Goal: Task Accomplishment & Management: Manage account settings

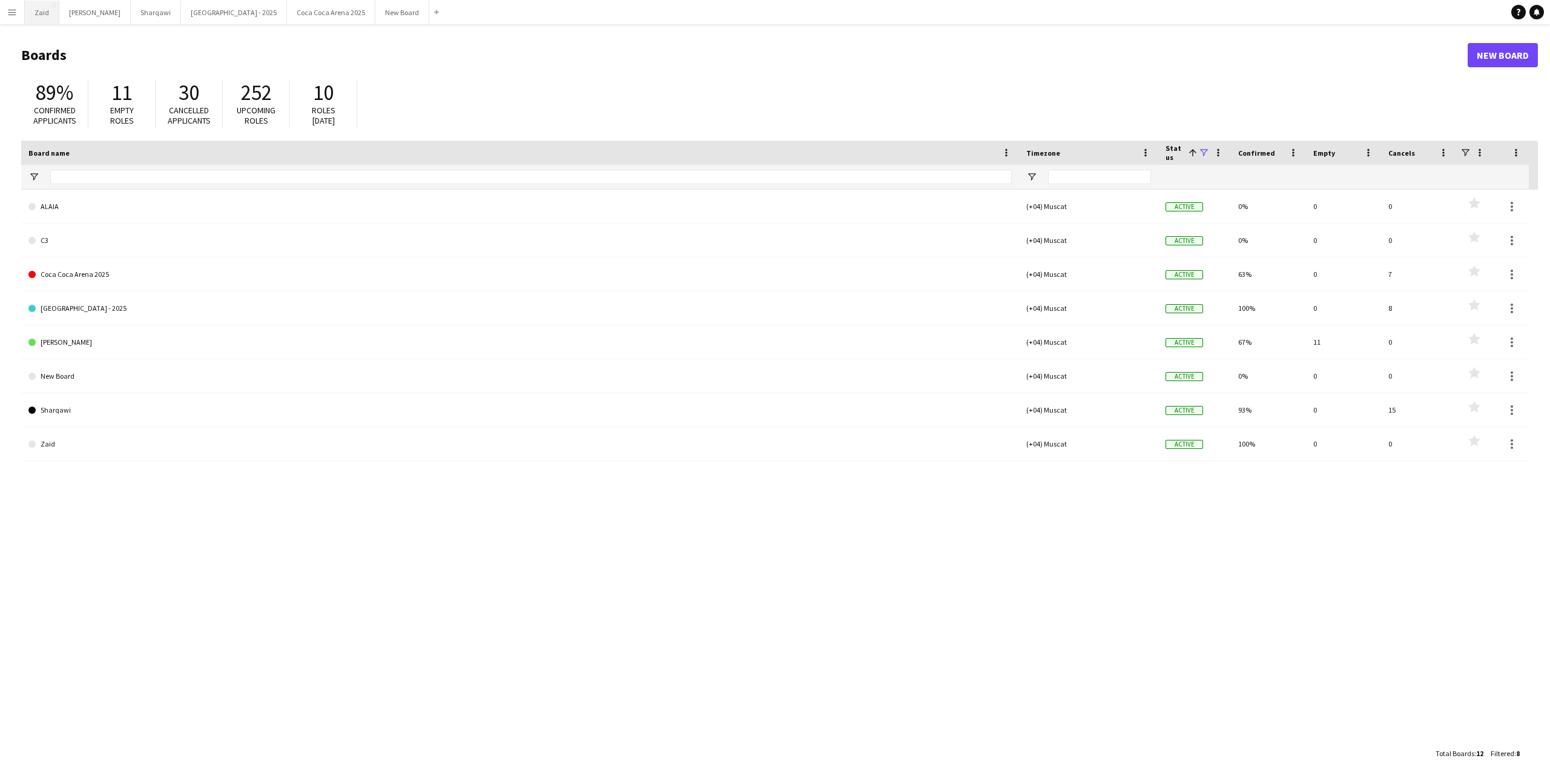
click at [35, 10] on button "Zaid Close" at bounding box center [42, 12] width 34 height 24
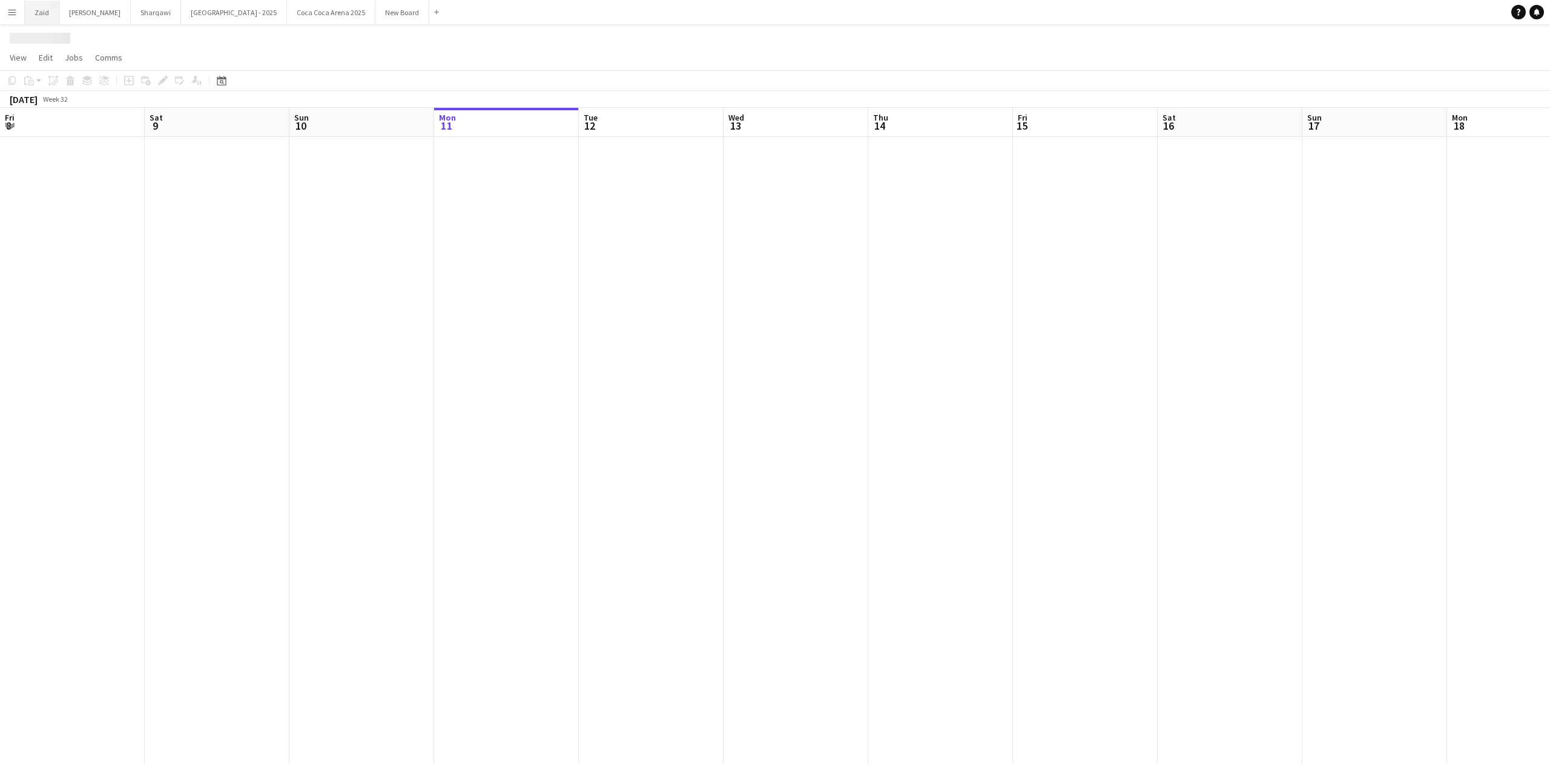
scroll to position [0, 289]
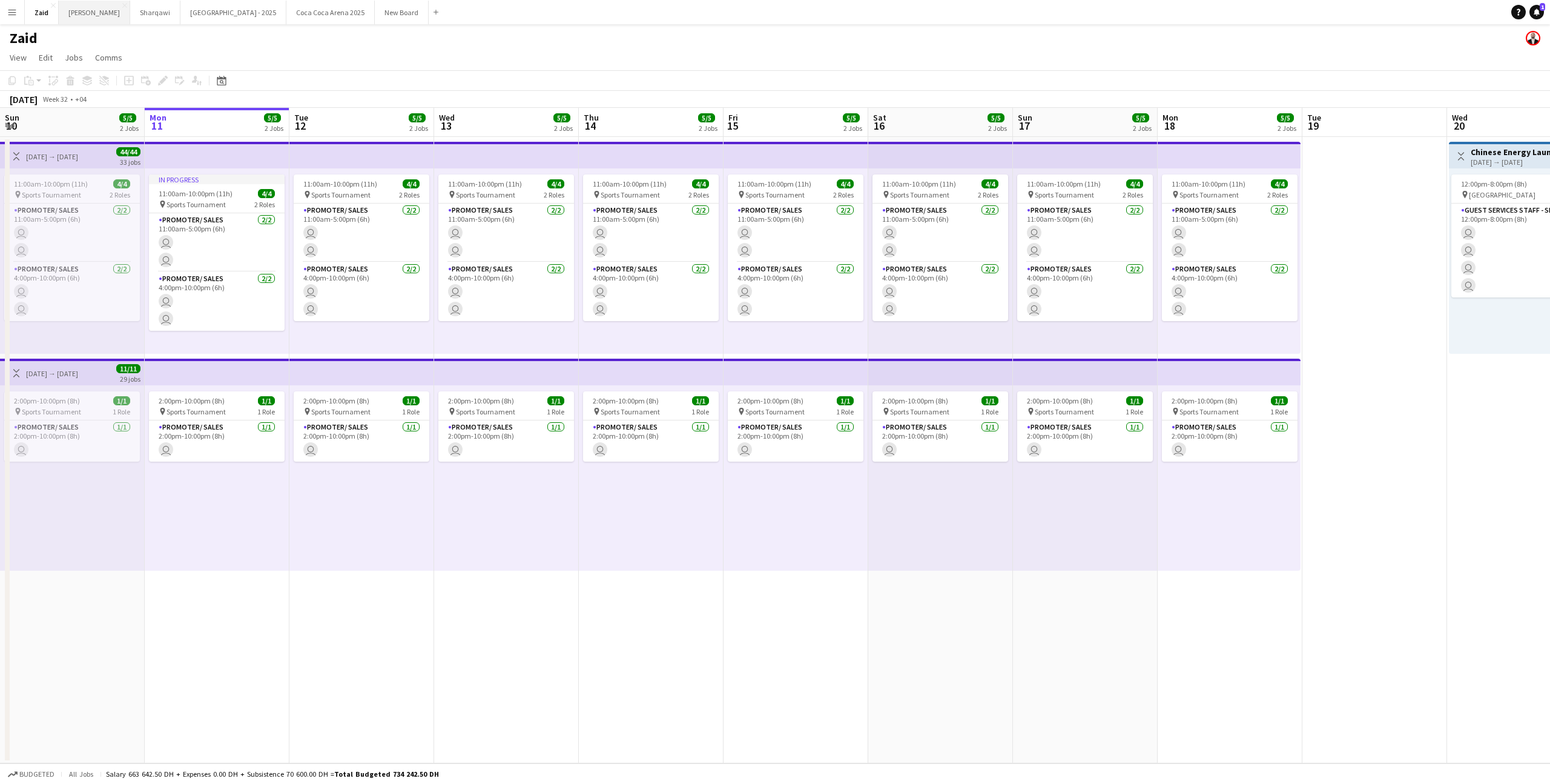
click at [74, 12] on button "[PERSON_NAME]" at bounding box center [94, 12] width 71 height 24
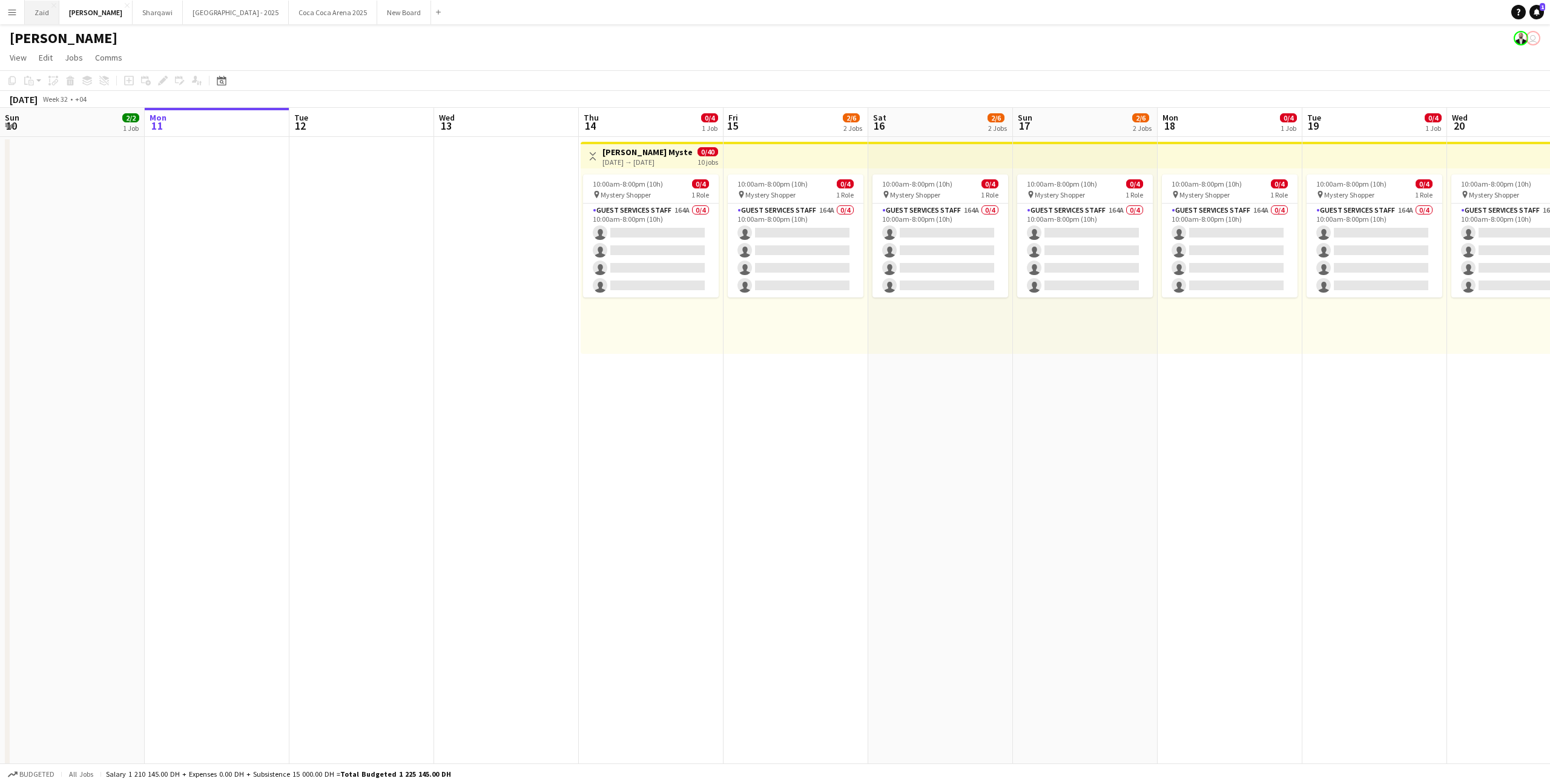
click at [46, 10] on button "Zaid Close" at bounding box center [42, 12] width 34 height 24
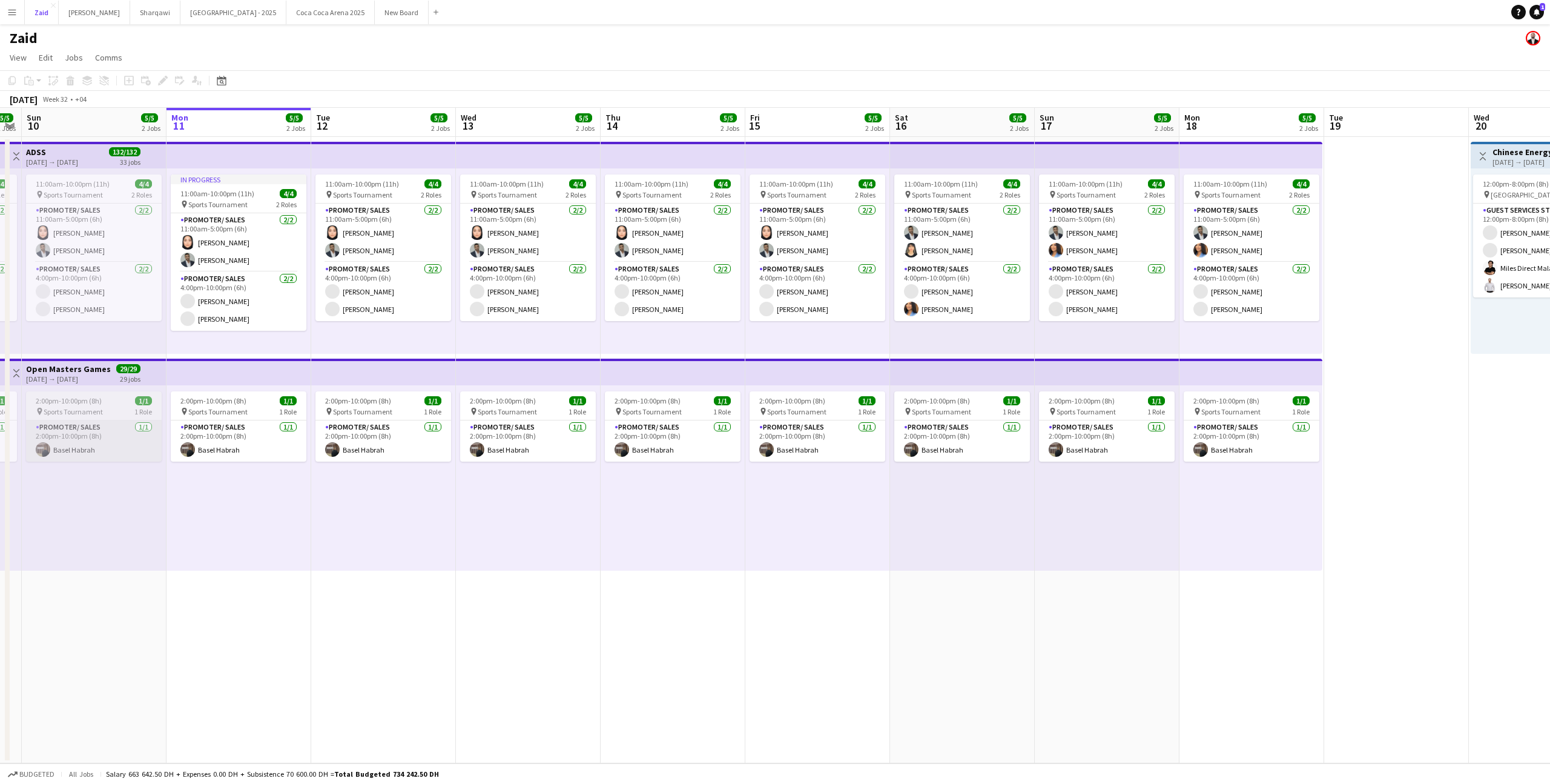
scroll to position [0, 414]
click at [581, 431] on app-card-role "Promoter/ Sales [DATE] 2:00pm-10:00pm (8h) Basel Habrah" at bounding box center [526, 441] width 136 height 41
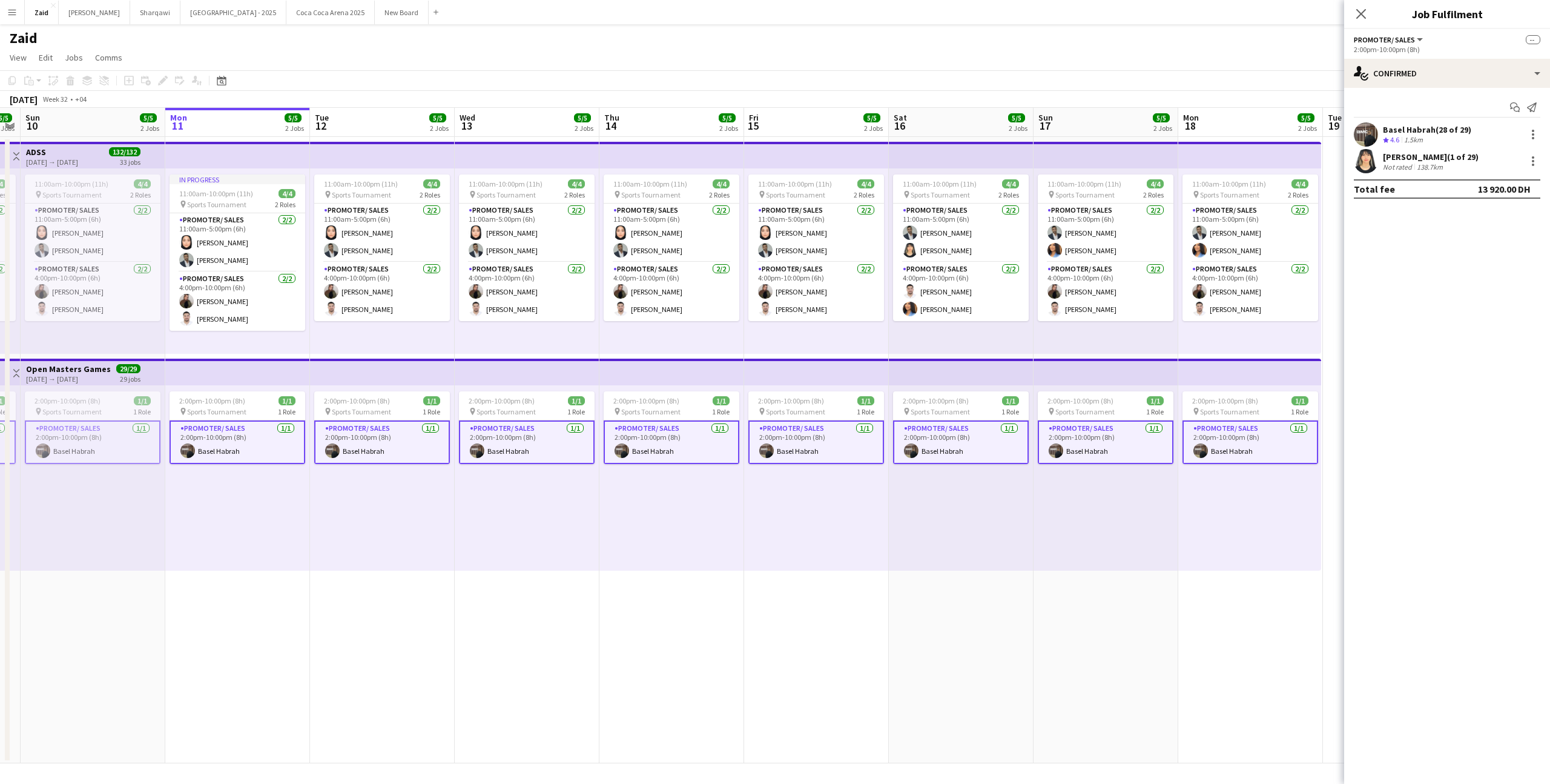
click at [654, 500] on div "2:00pm-10:00pm (8h) 1/1 pin Sports Tournament 1 Role Promoter/ Sales [DATE] 2:0…" at bounding box center [672, 478] width 145 height 186
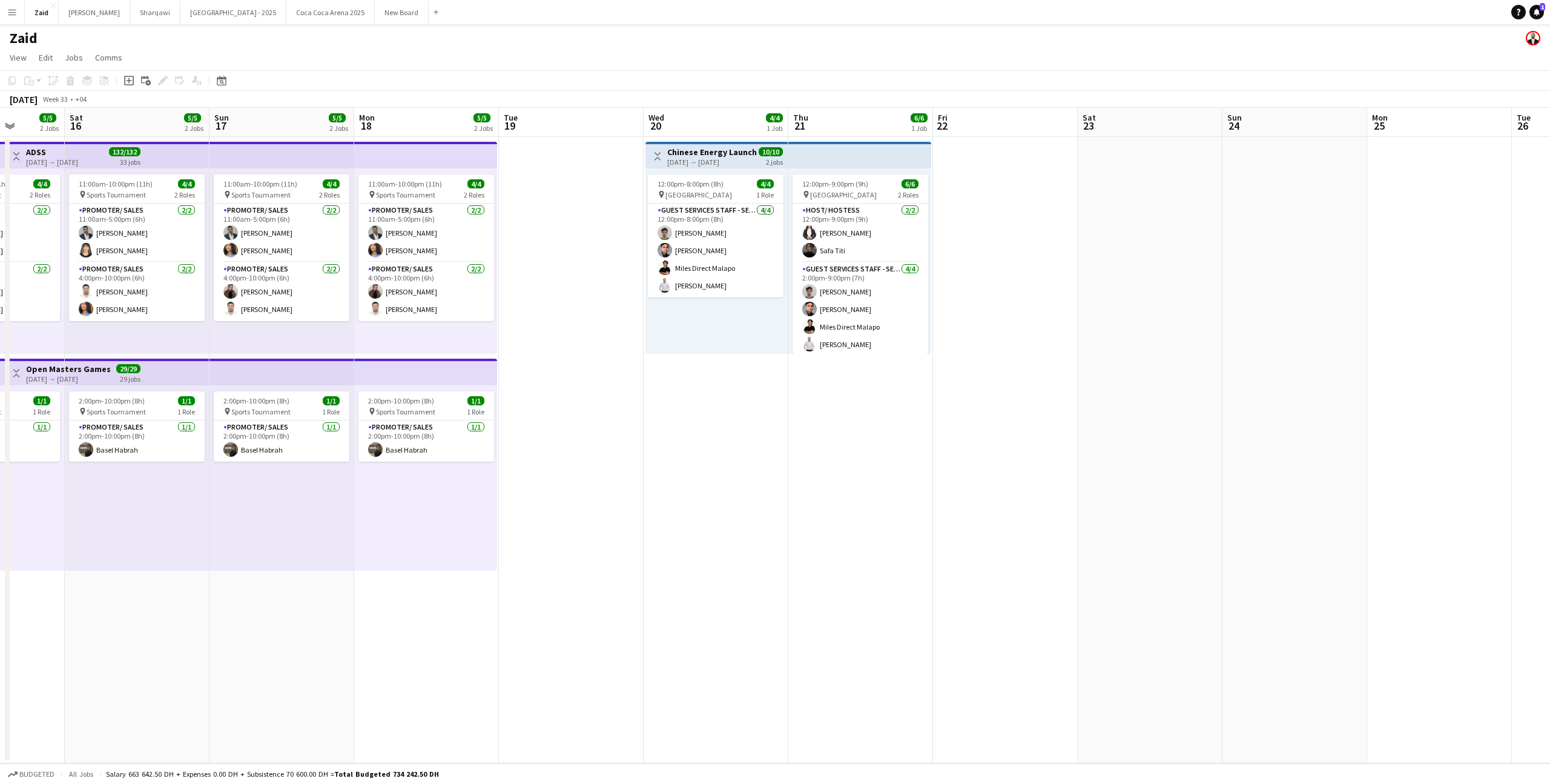
scroll to position [0, 370]
click at [834, 341] on app-card-role "Guest Services Staff - Senior [DATE] 2:00pm-9:00pm (7h) [PERSON_NAME] [PERSON_N…" at bounding box center [860, 309] width 136 height 94
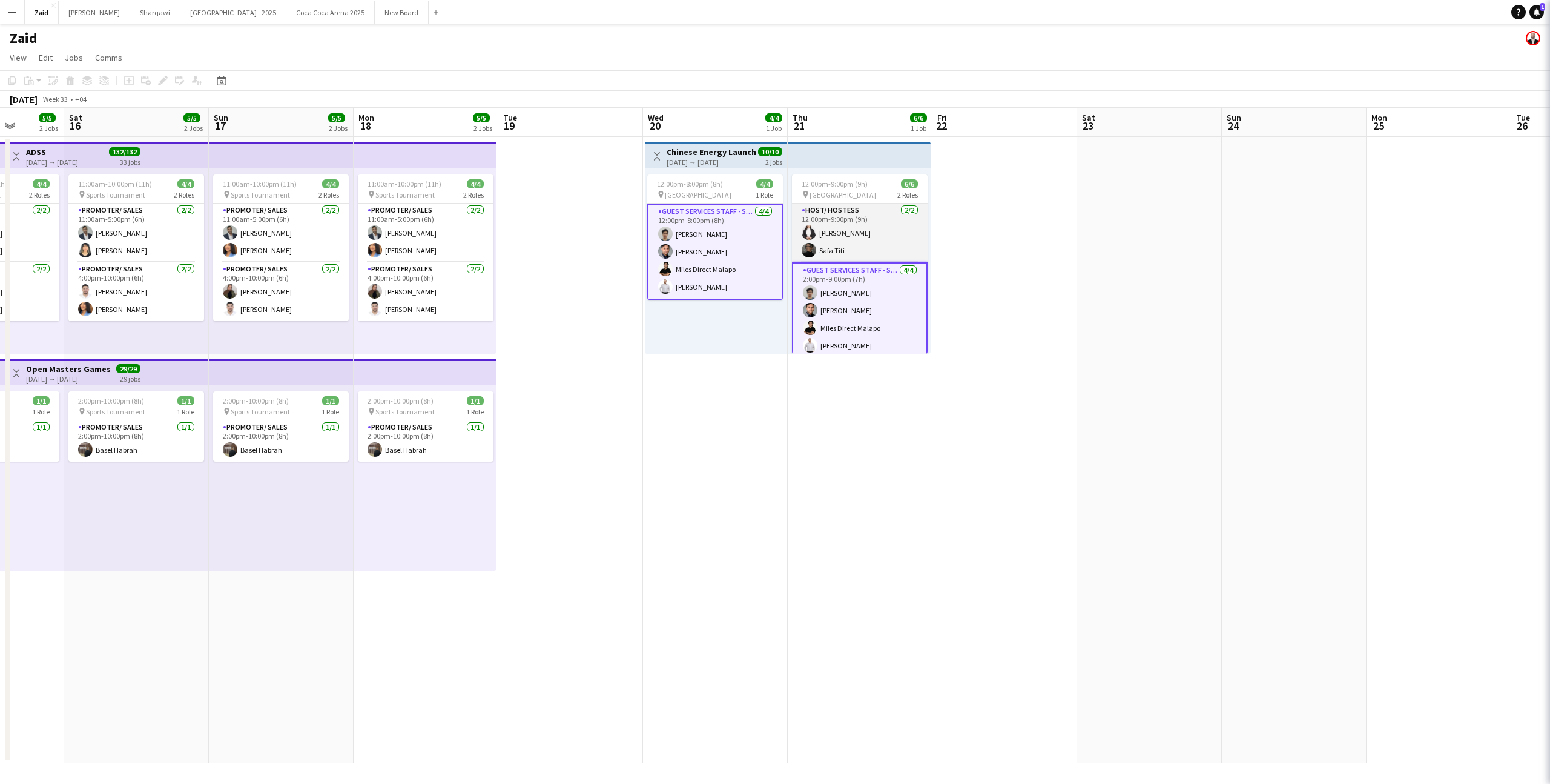
click at [835, 226] on app-card-role "Host/ Hostess [DATE] 12:00pm-9:00pm (9h) [PERSON_NAME] [PERSON_NAME] Titi" at bounding box center [860, 233] width 136 height 59
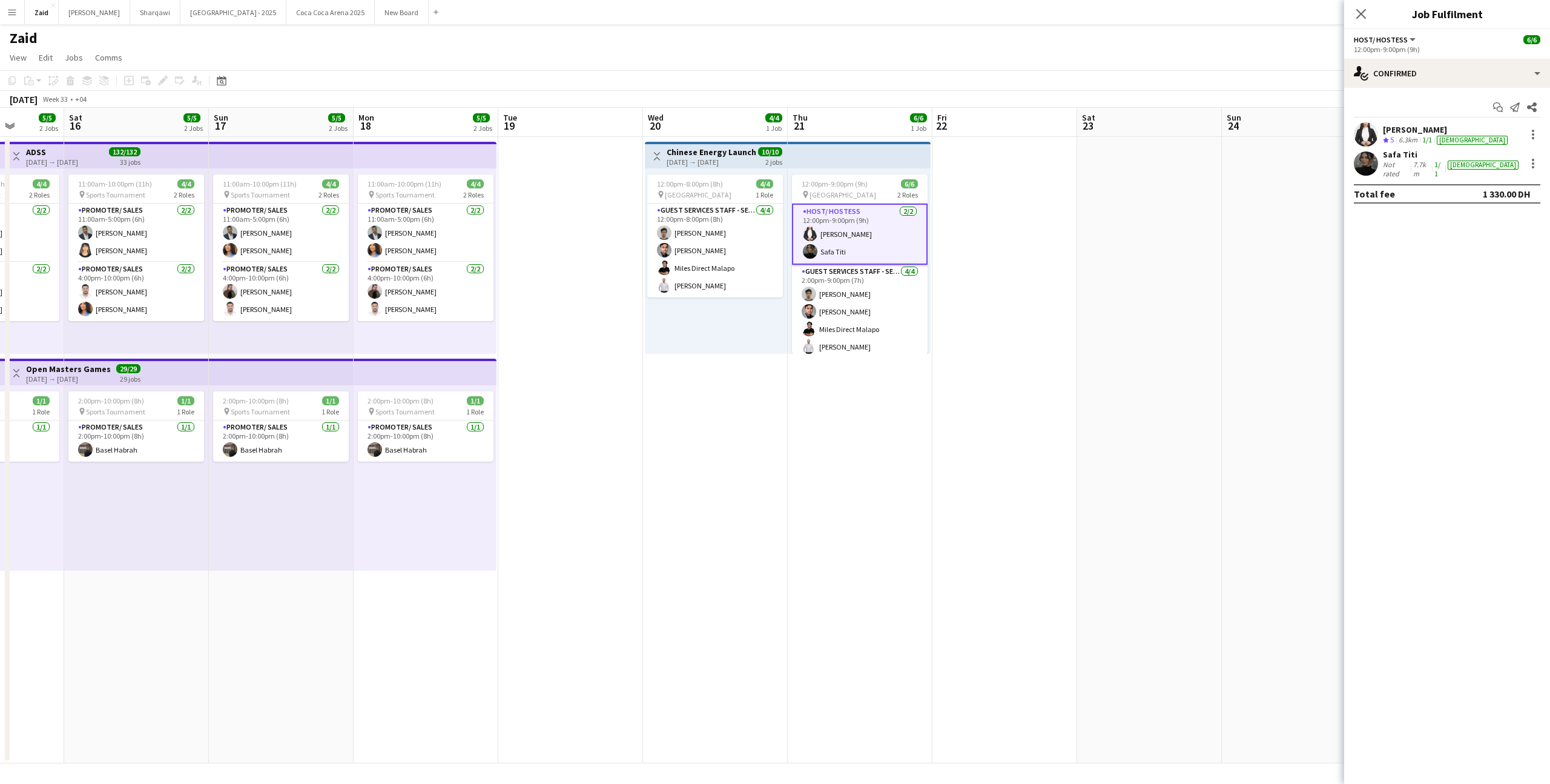
click at [697, 319] on div "12:00pm-8:00pm (8h) 4/4 pin [GEOGRAPHIC_DATA] 1 Role Guest Services Staff - Sen…" at bounding box center [716, 261] width 143 height 186
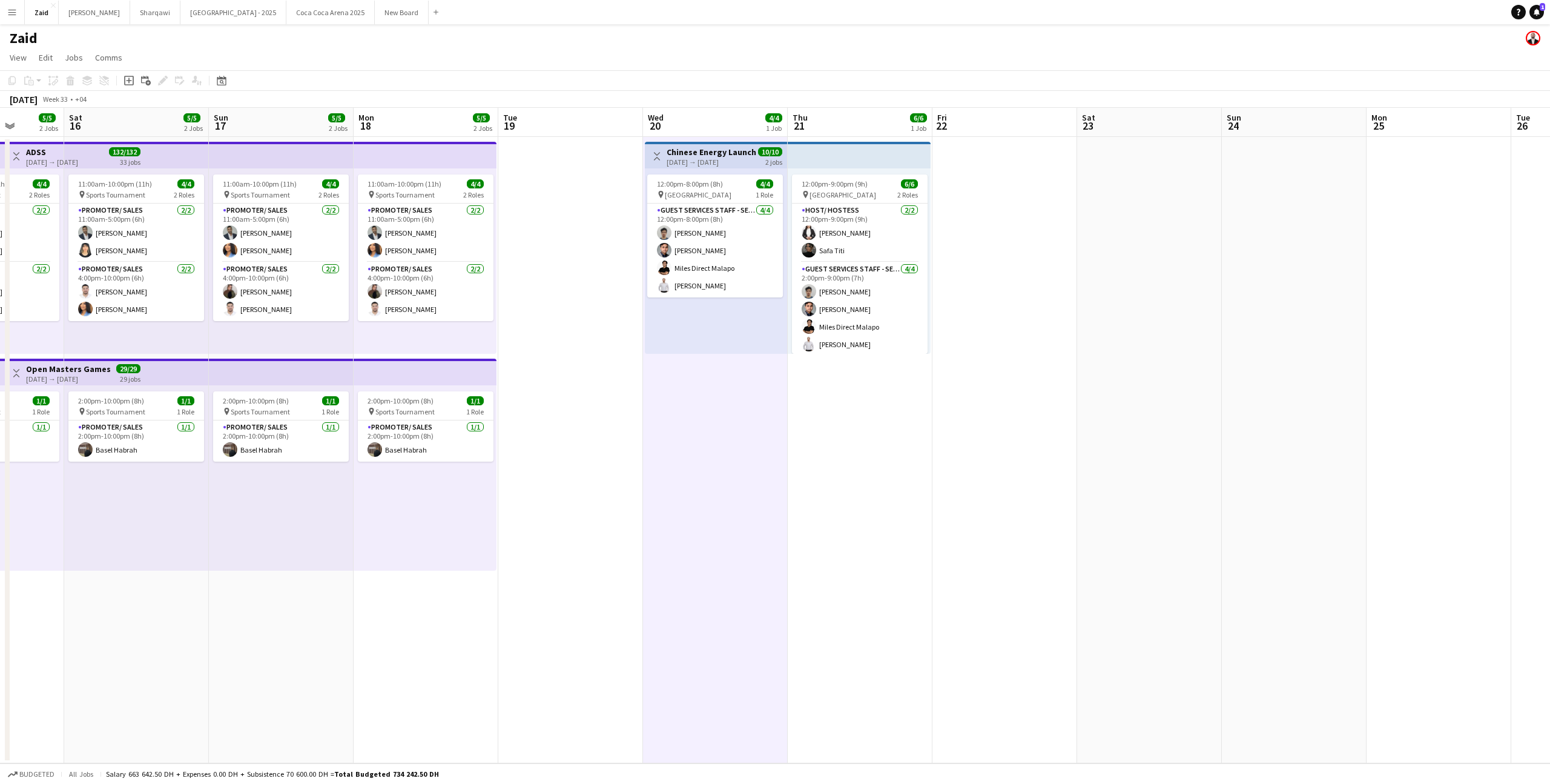
click at [587, 281] on app-date-cell at bounding box center [571, 450] width 145 height 626
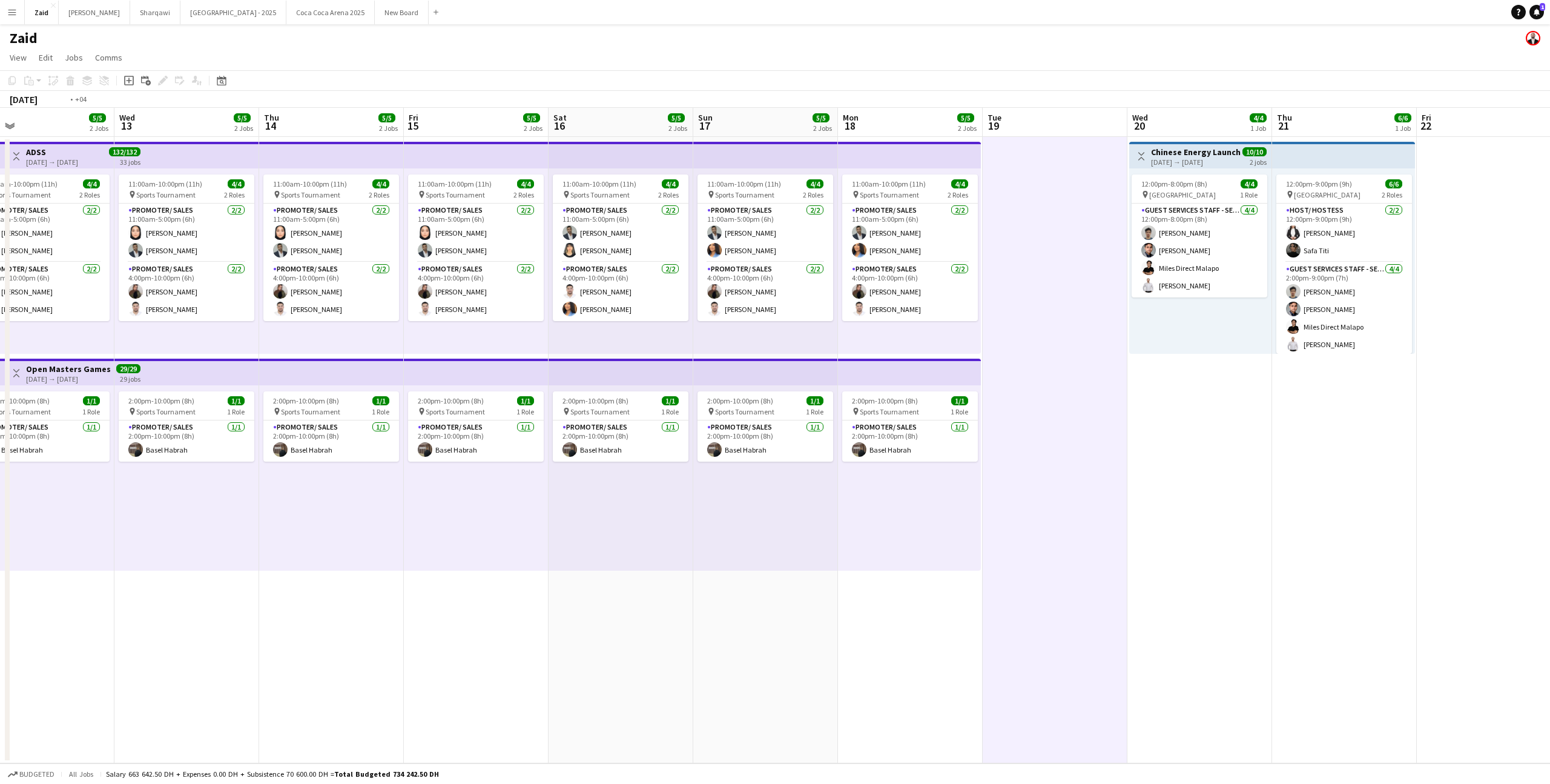
scroll to position [0, 371]
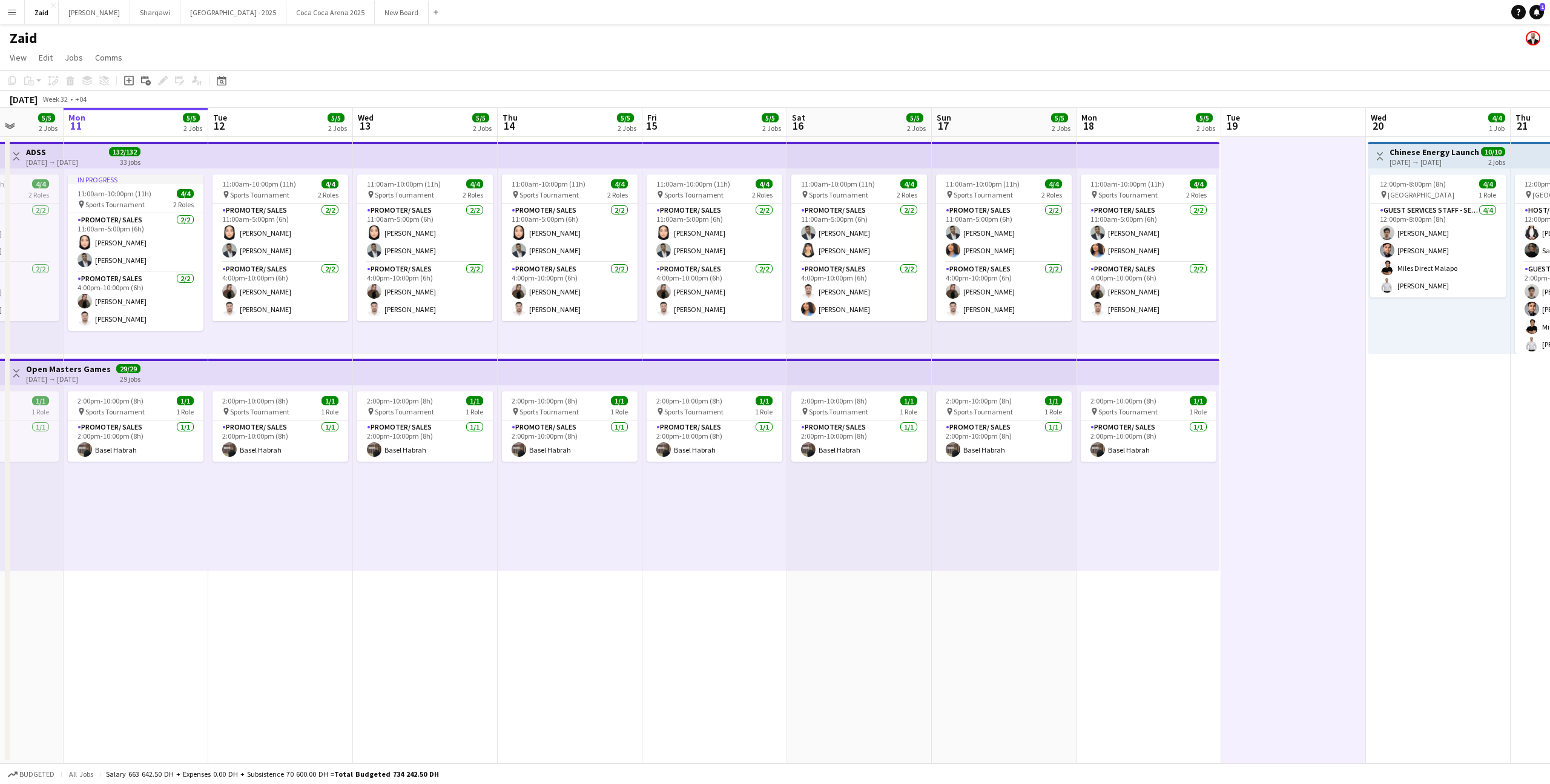
click at [19, 149] on button "Toggle View" at bounding box center [16, 156] width 14 height 14
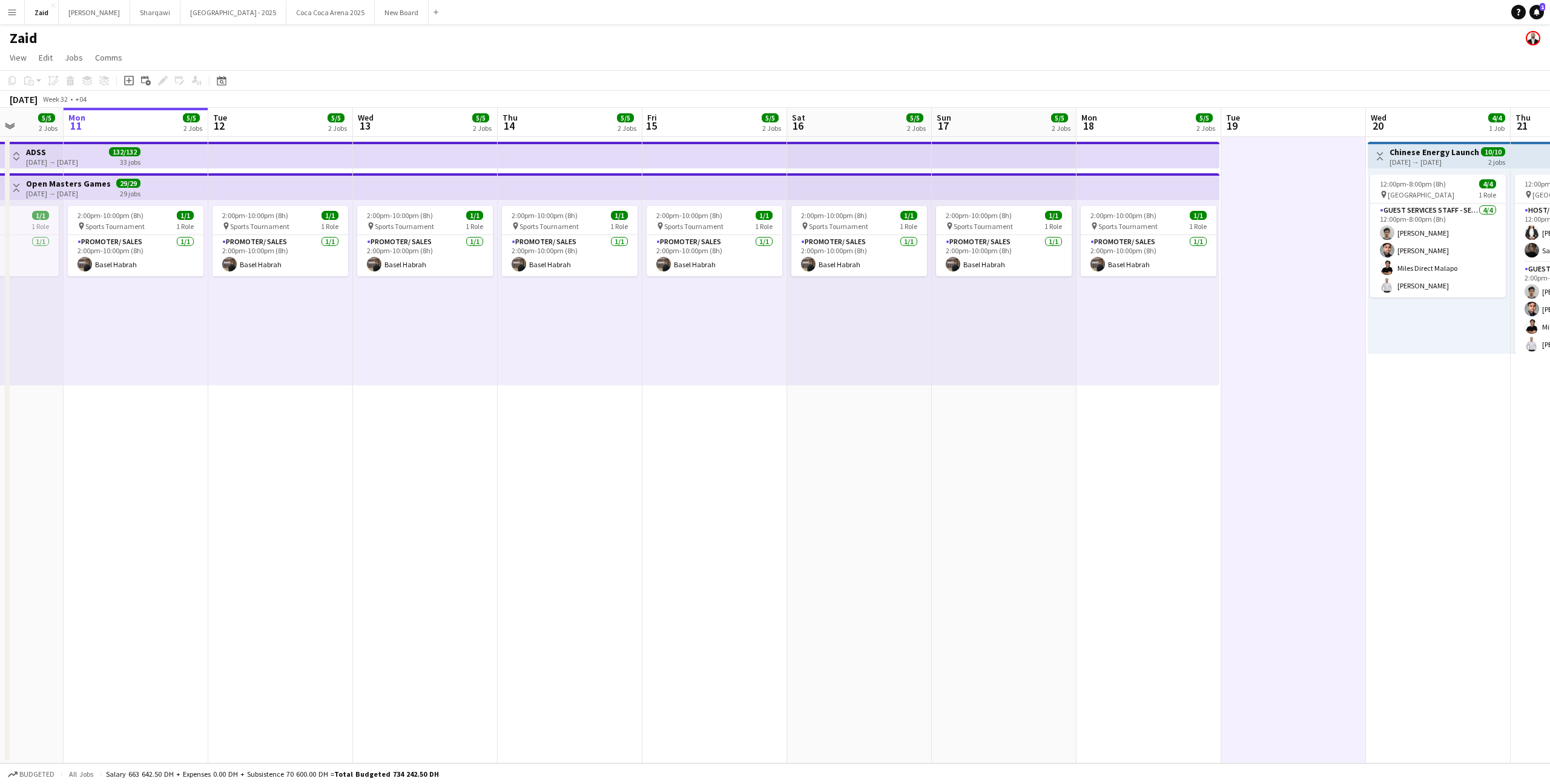
click at [12, 187] on app-icon "Toggle View" at bounding box center [16, 187] width 9 height 9
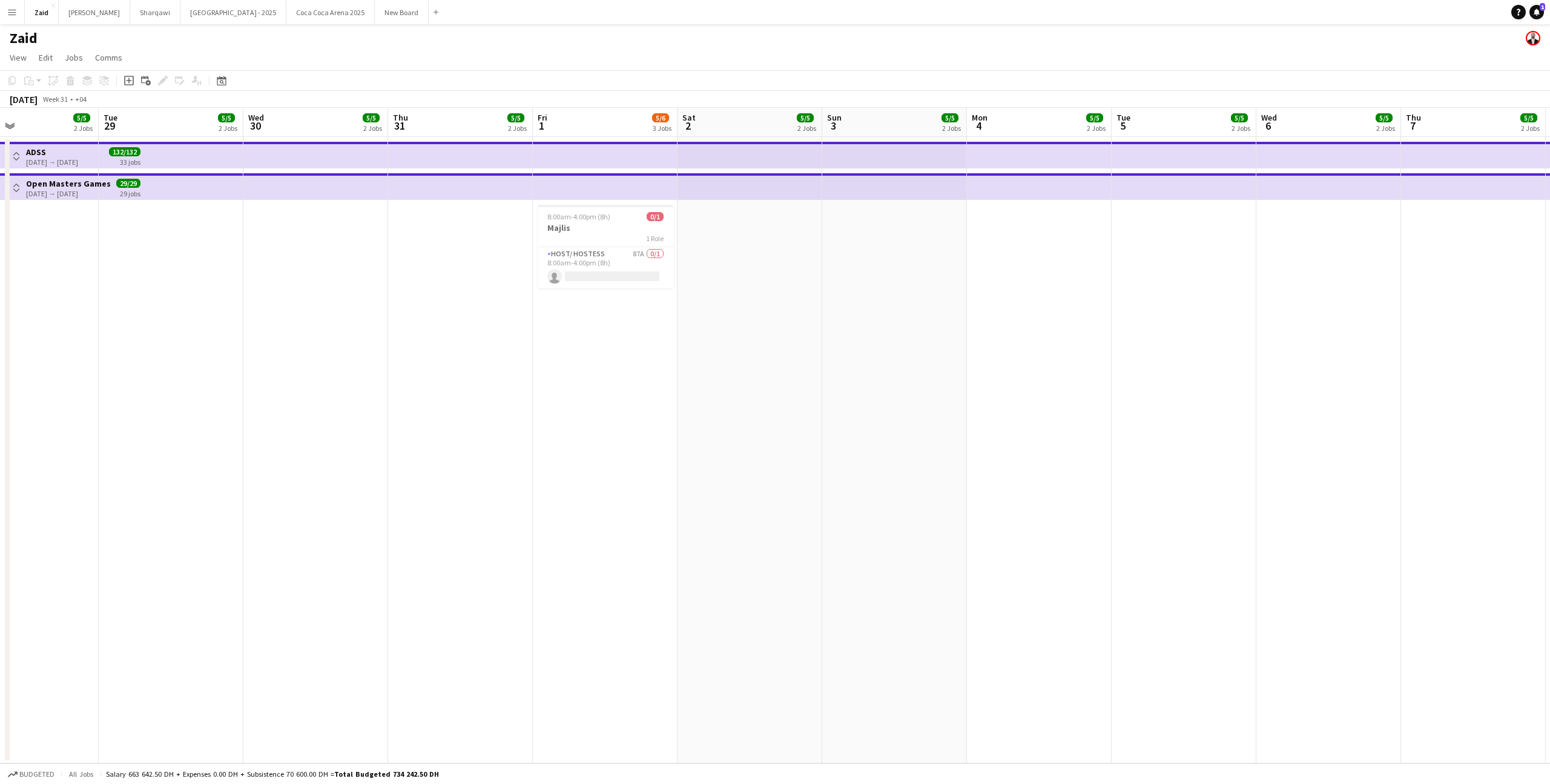
scroll to position [0, 338]
click at [546, 283] on app-card-role "Host/ Hostess 87A 0/1 8:00am-4:00pm (8h) single-neutral-actions" at bounding box center [603, 267] width 136 height 41
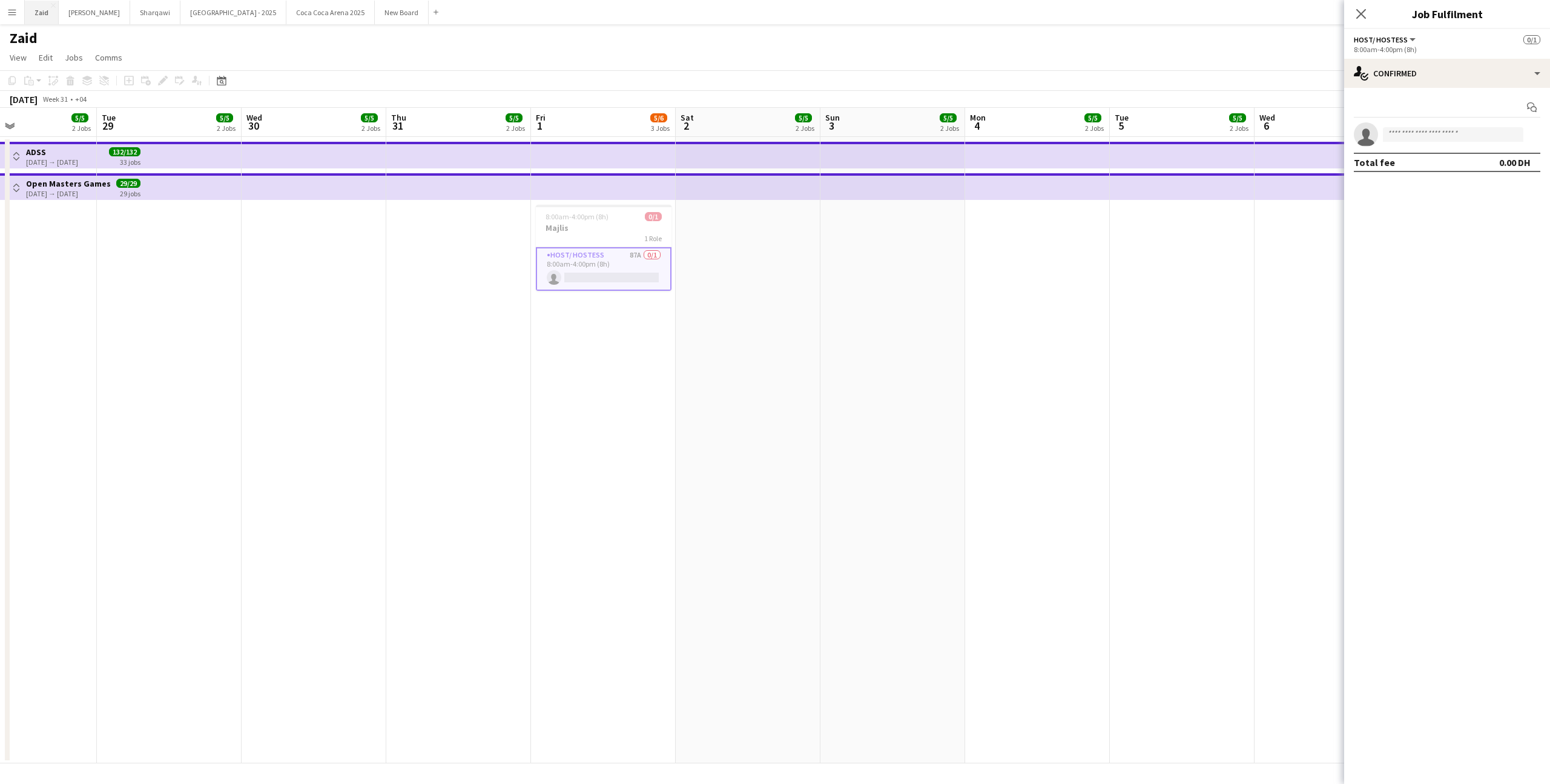
click at [30, 16] on button "Zaid Close" at bounding box center [42, 12] width 34 height 24
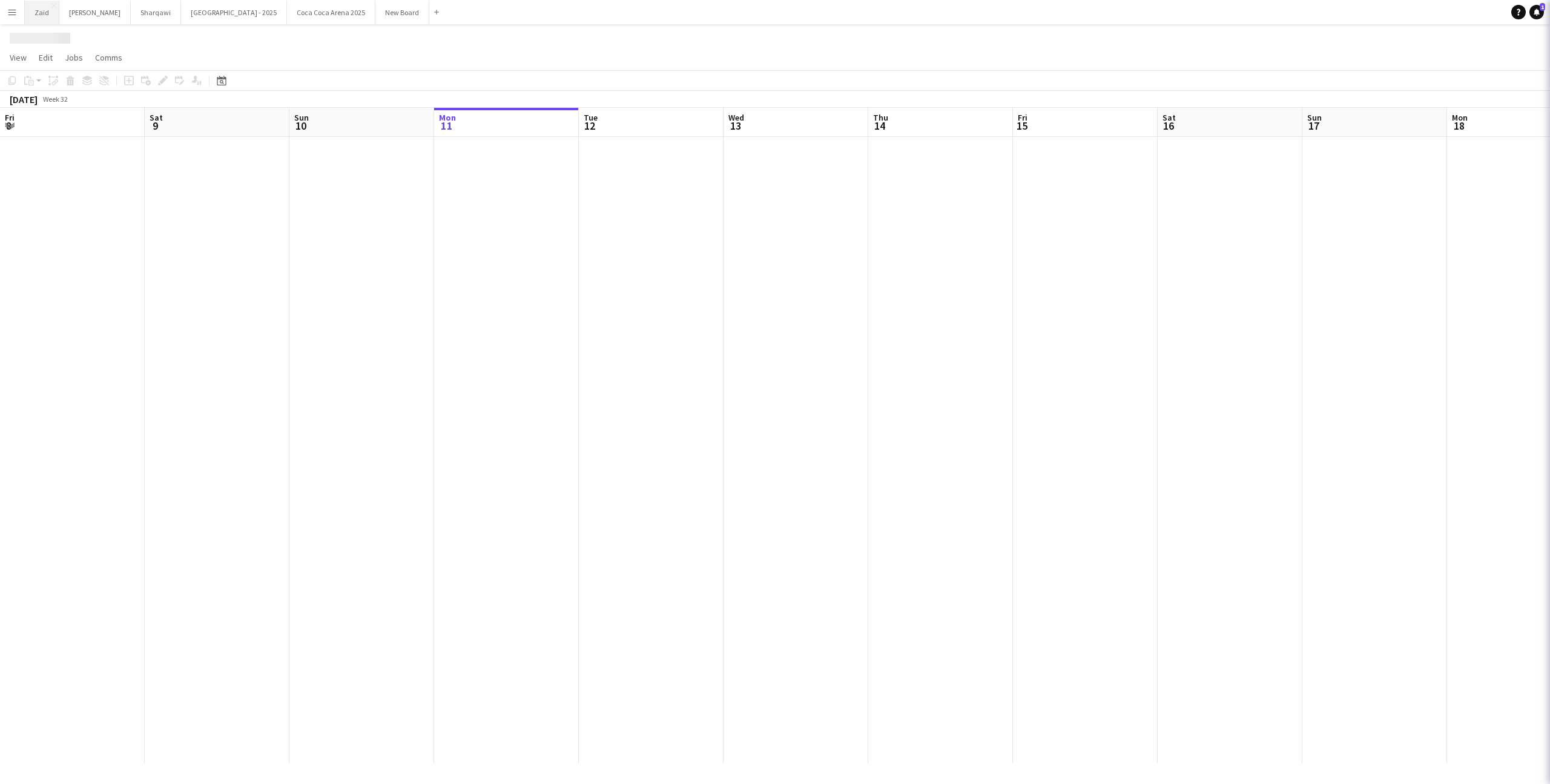
scroll to position [0, 289]
click at [17, 16] on button "Menu" at bounding box center [11, 11] width 24 height 24
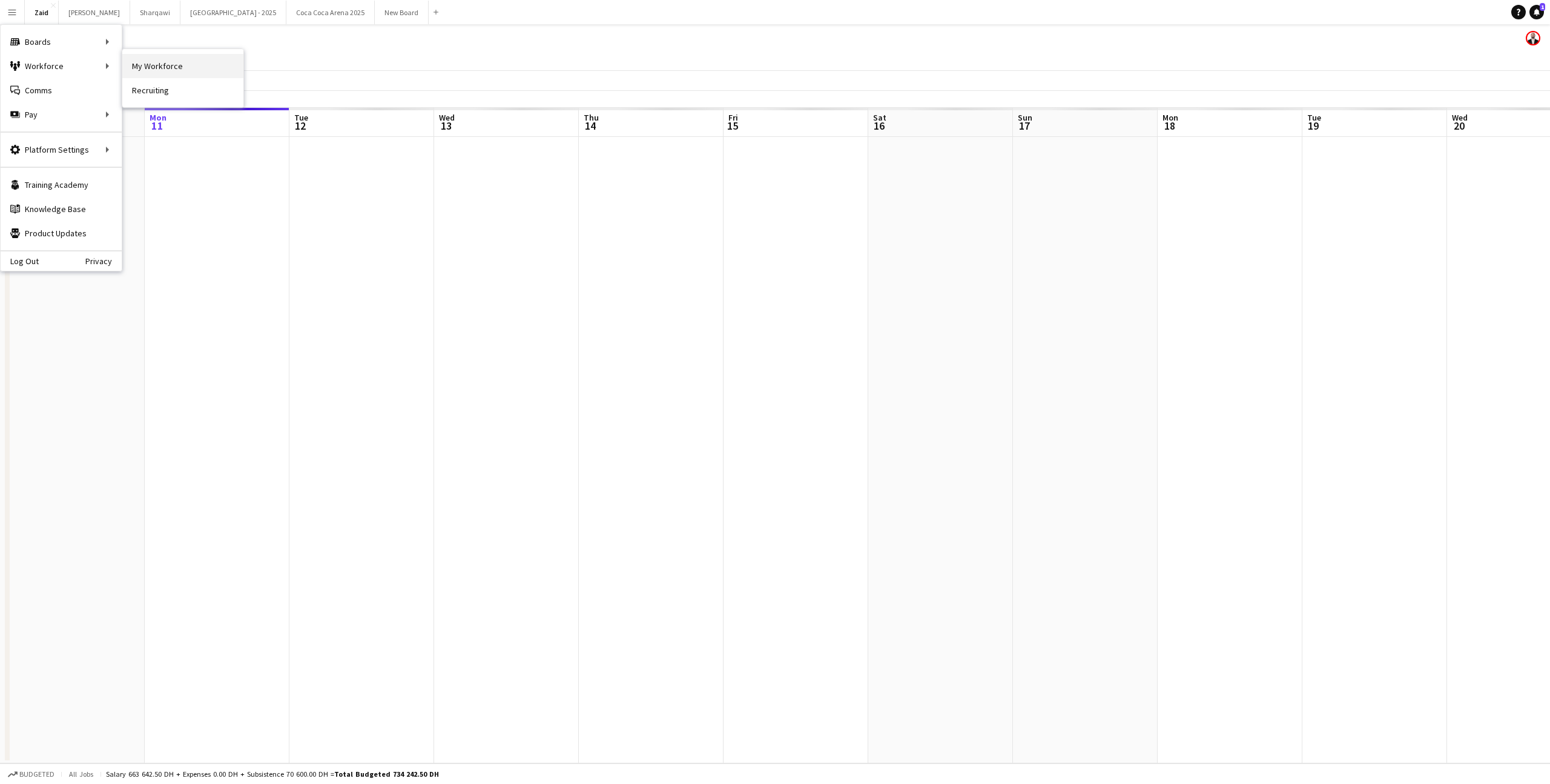
click at [157, 70] on link "My Workforce" at bounding box center [183, 66] width 121 height 24
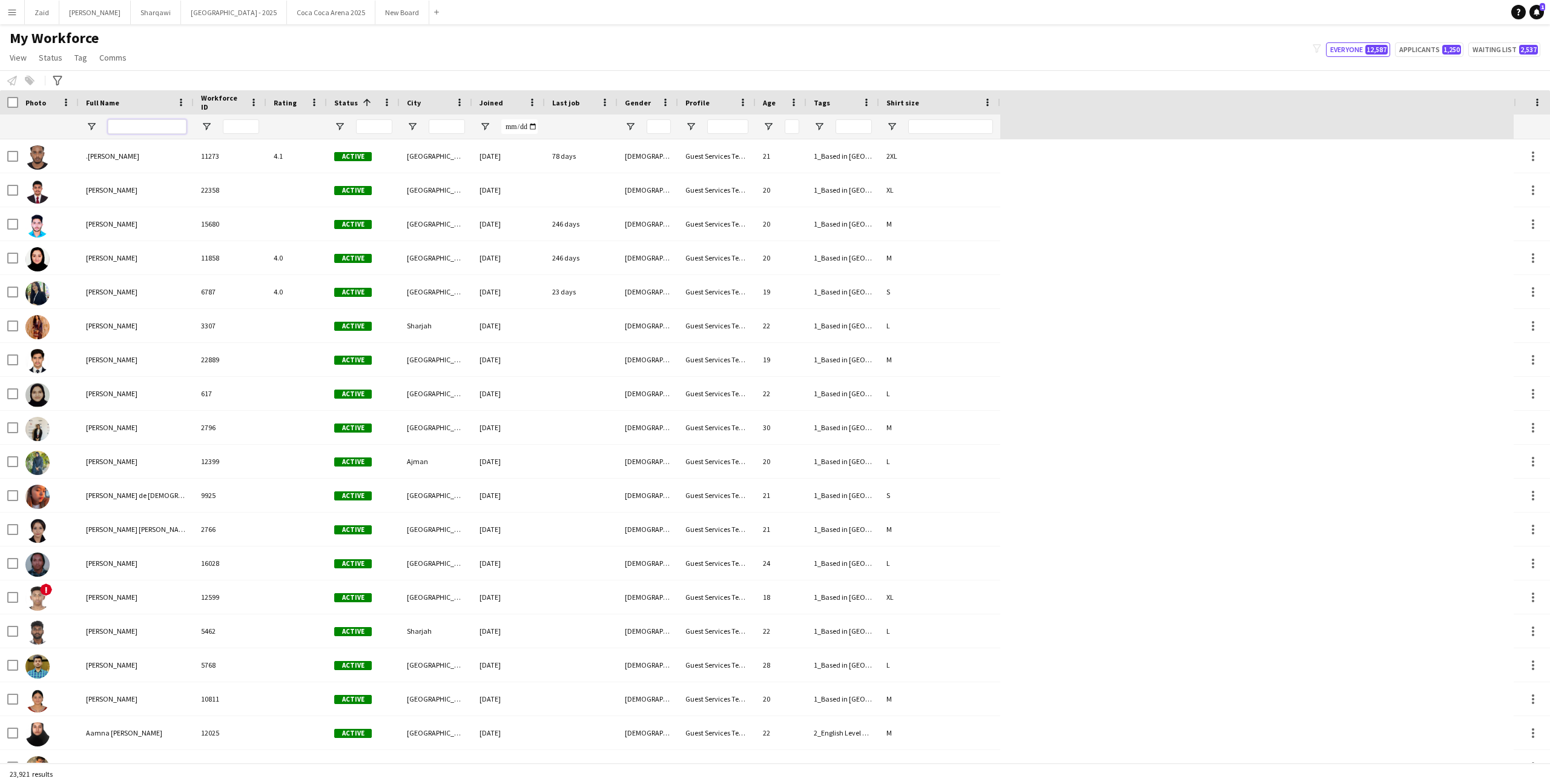
click at [147, 120] on input "Full Name Filter Input" at bounding box center [147, 126] width 79 height 14
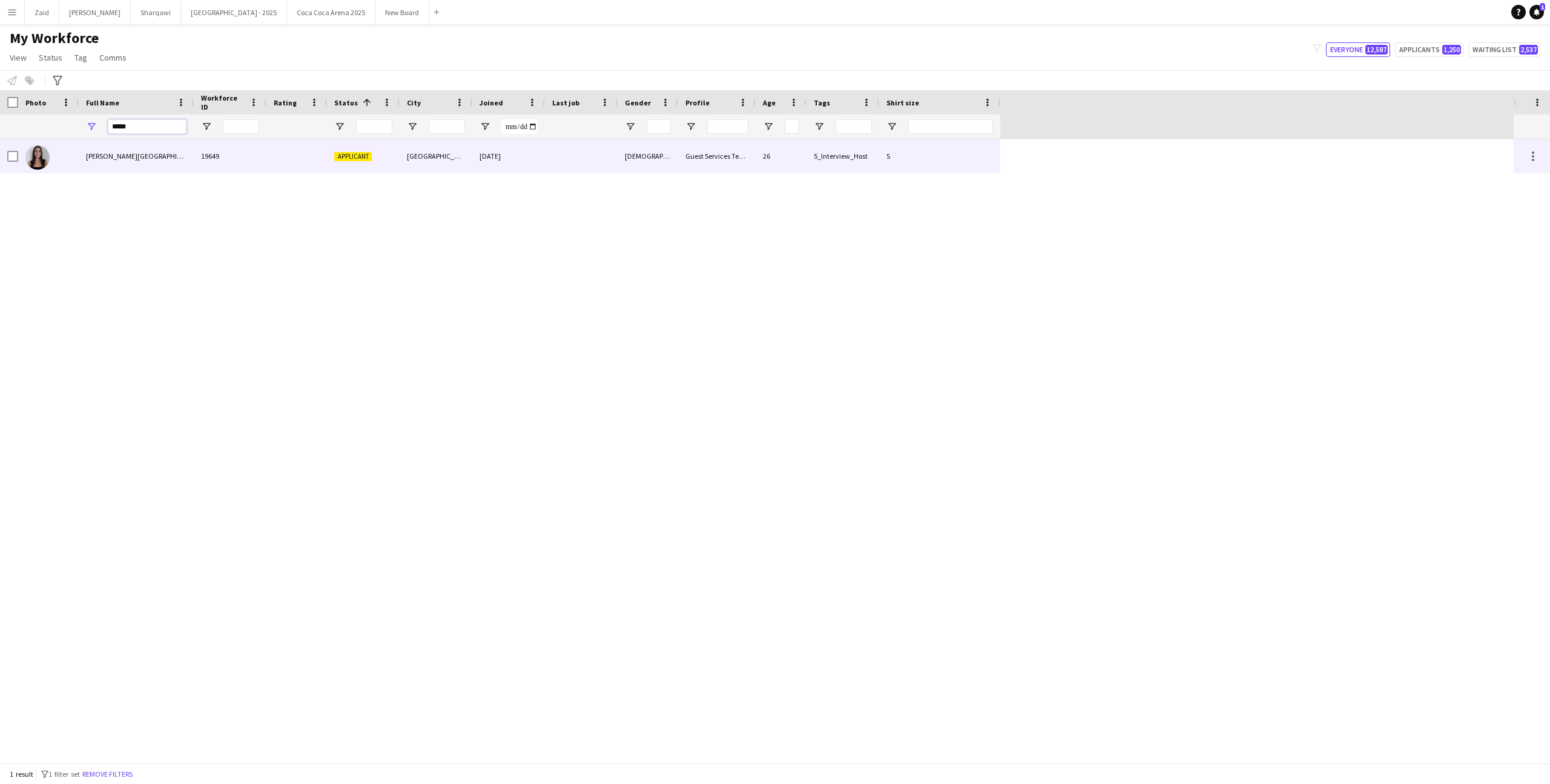
type input "*****"
click at [190, 159] on div "[PERSON_NAME][GEOGRAPHIC_DATA]" at bounding box center [136, 155] width 115 height 33
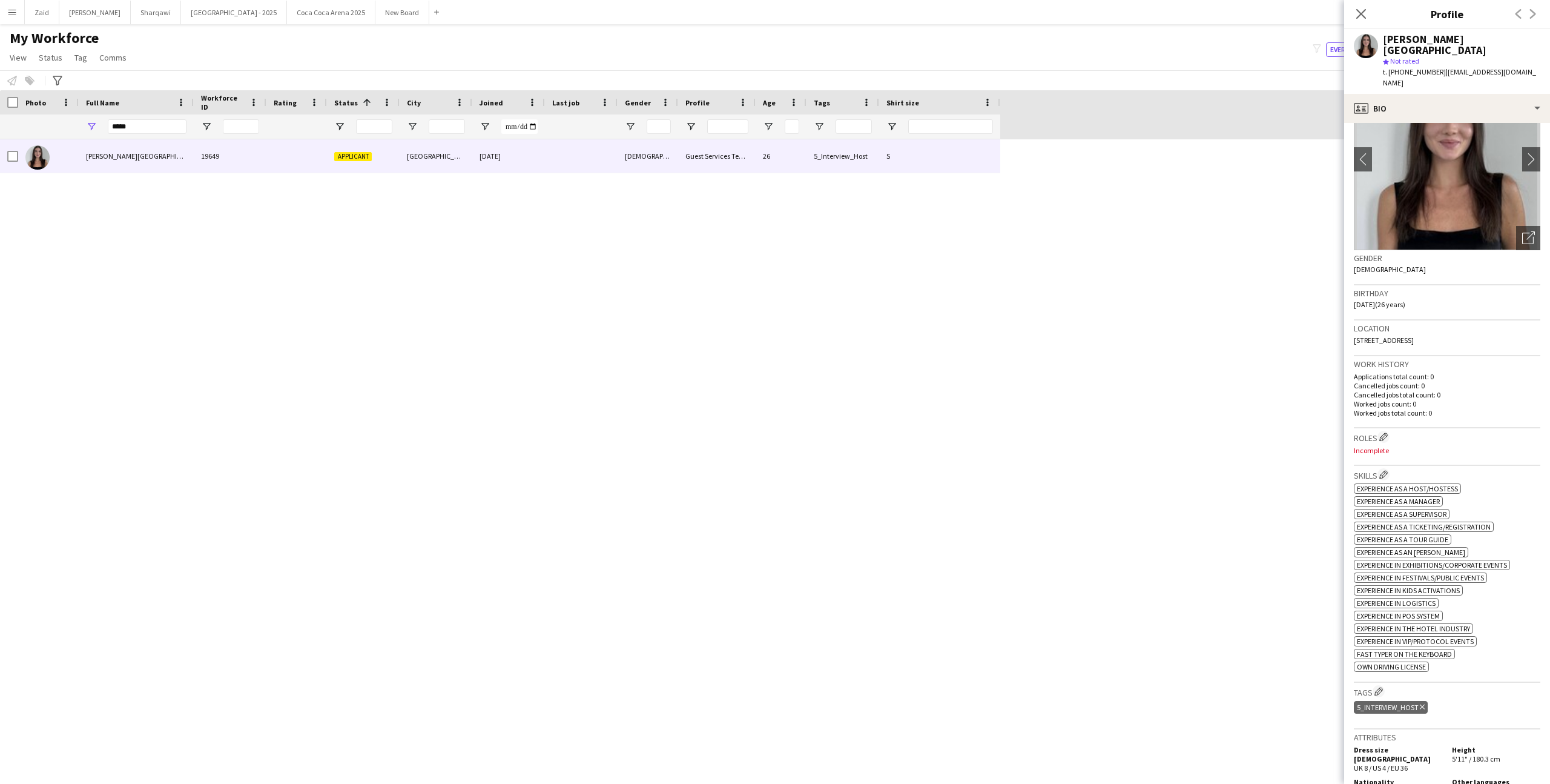
scroll to position [61, 0]
click at [1390, 434] on button "Edit crew company roles" at bounding box center [1383, 440] width 12 height 12
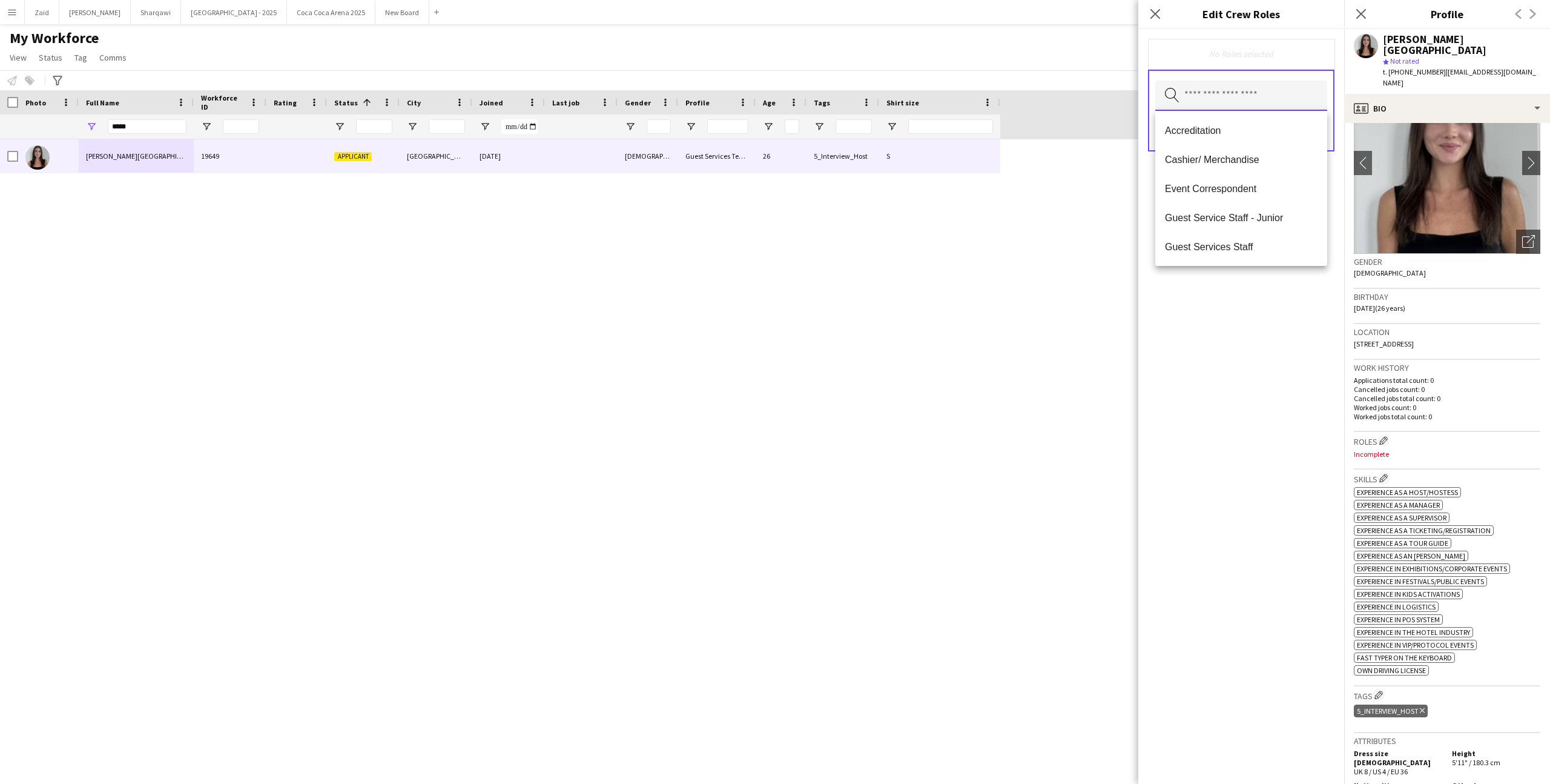
click at [1282, 99] on input "text" at bounding box center [1241, 96] width 172 height 30
click at [1283, 205] on span "Host/ Hostess" at bounding box center [1242, 199] width 152 height 11
click at [1239, 165] on span "Host/Hostess - Senior" at bounding box center [1242, 166] width 152 height 11
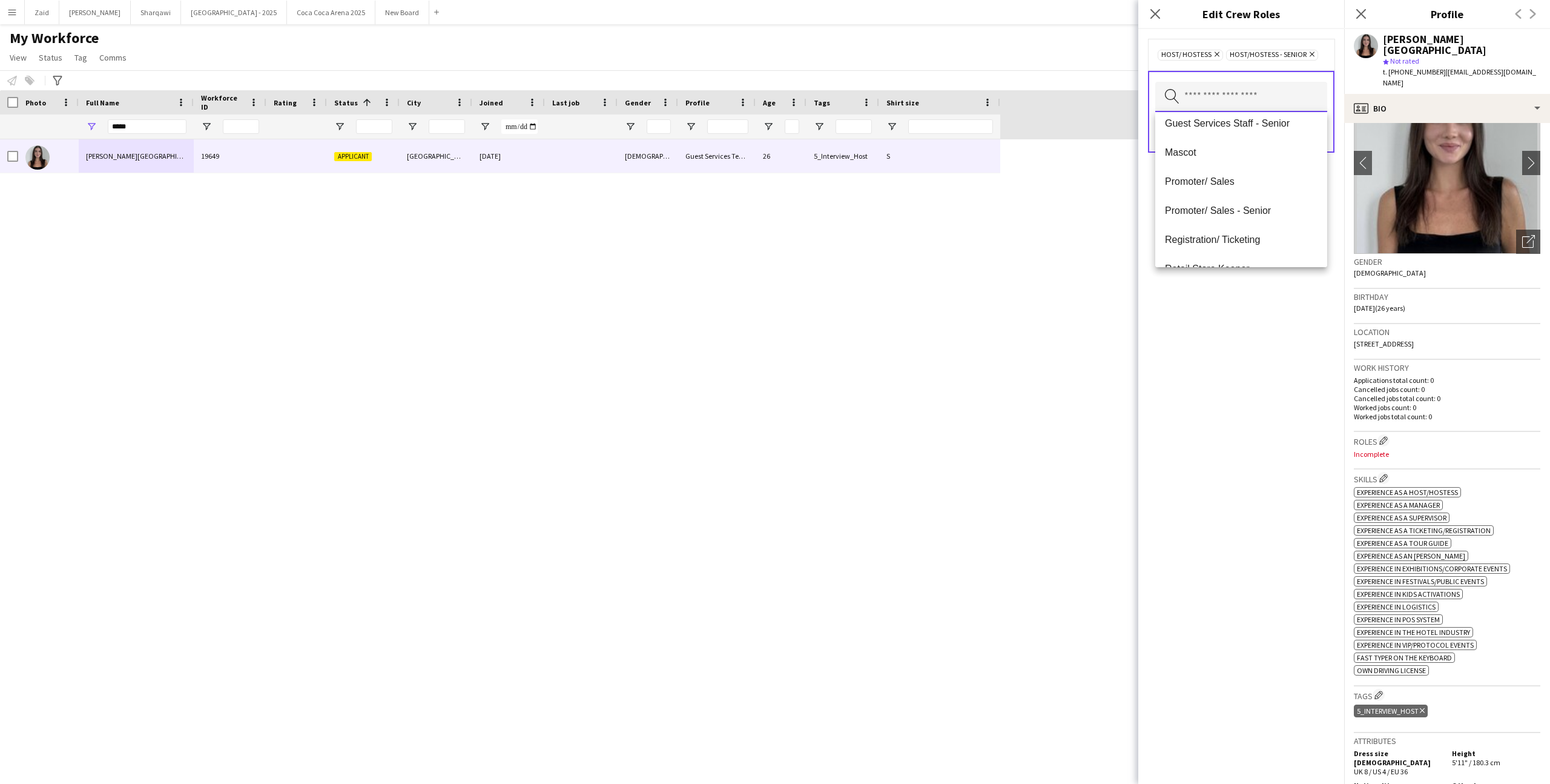
scroll to position [169, 0]
click at [1261, 167] on span "Promoter/ Sales" at bounding box center [1242, 166] width 152 height 11
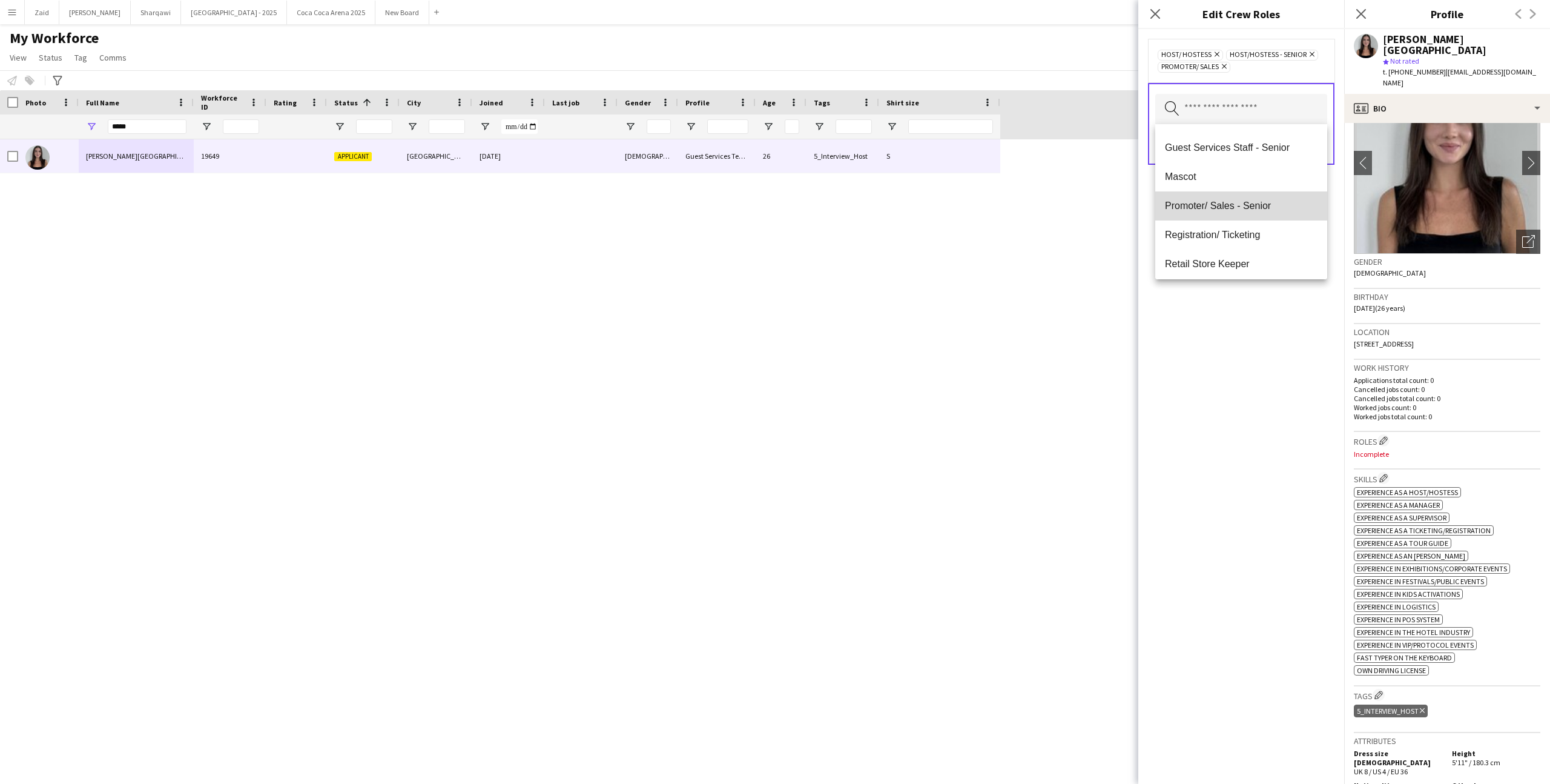
click at [1278, 206] on span "Promoter/ Sales - Senior" at bounding box center [1242, 206] width 152 height 11
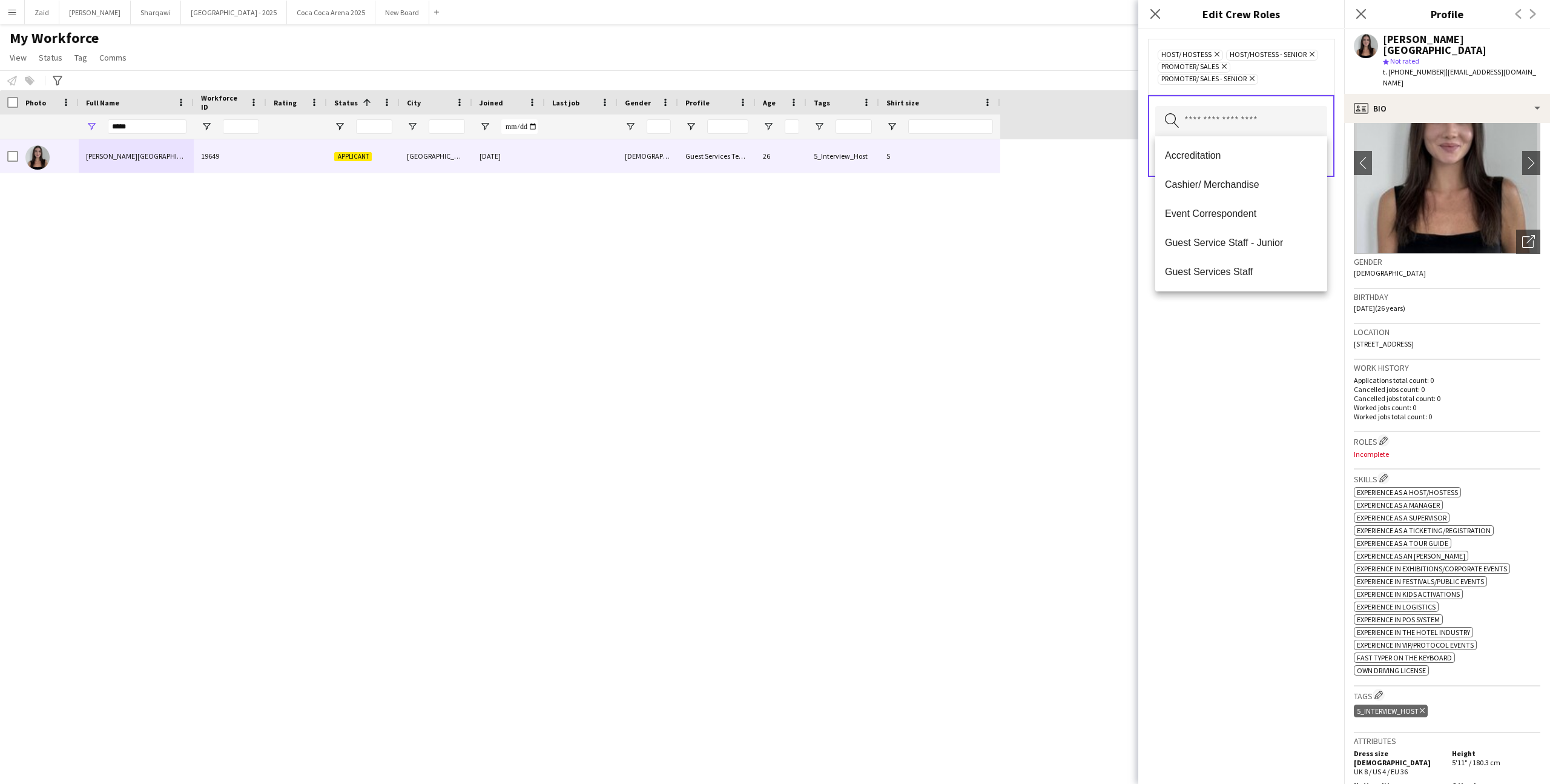
click at [1307, 341] on div "Host/ Hostess Remove Host/Hostess - Senior Remove Promoter/ Sales Remove Promot…" at bounding box center [1242, 406] width 206 height 755
click at [1317, 164] on button "Save" at bounding box center [1313, 157] width 29 height 19
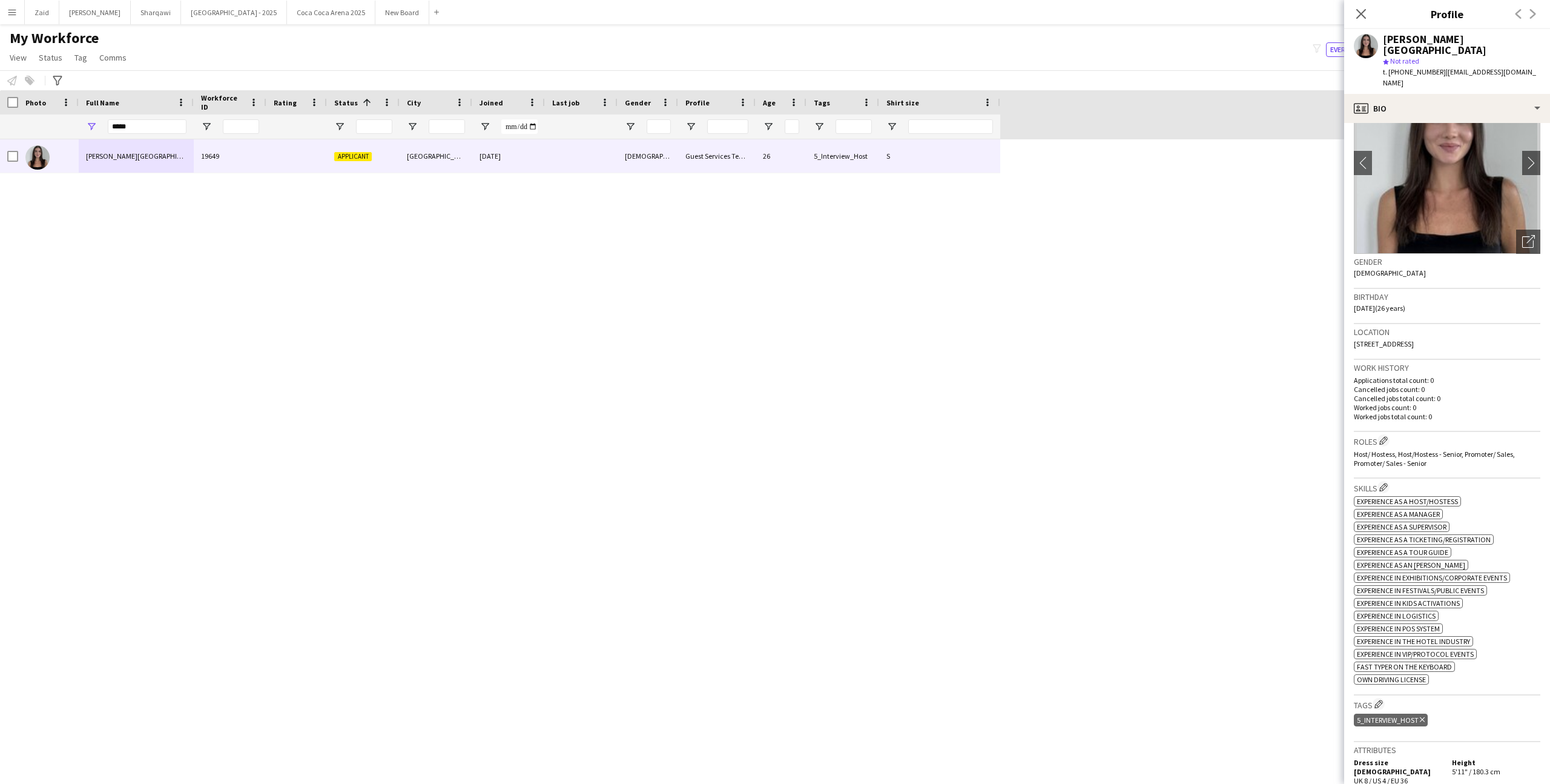
scroll to position [0, 0]
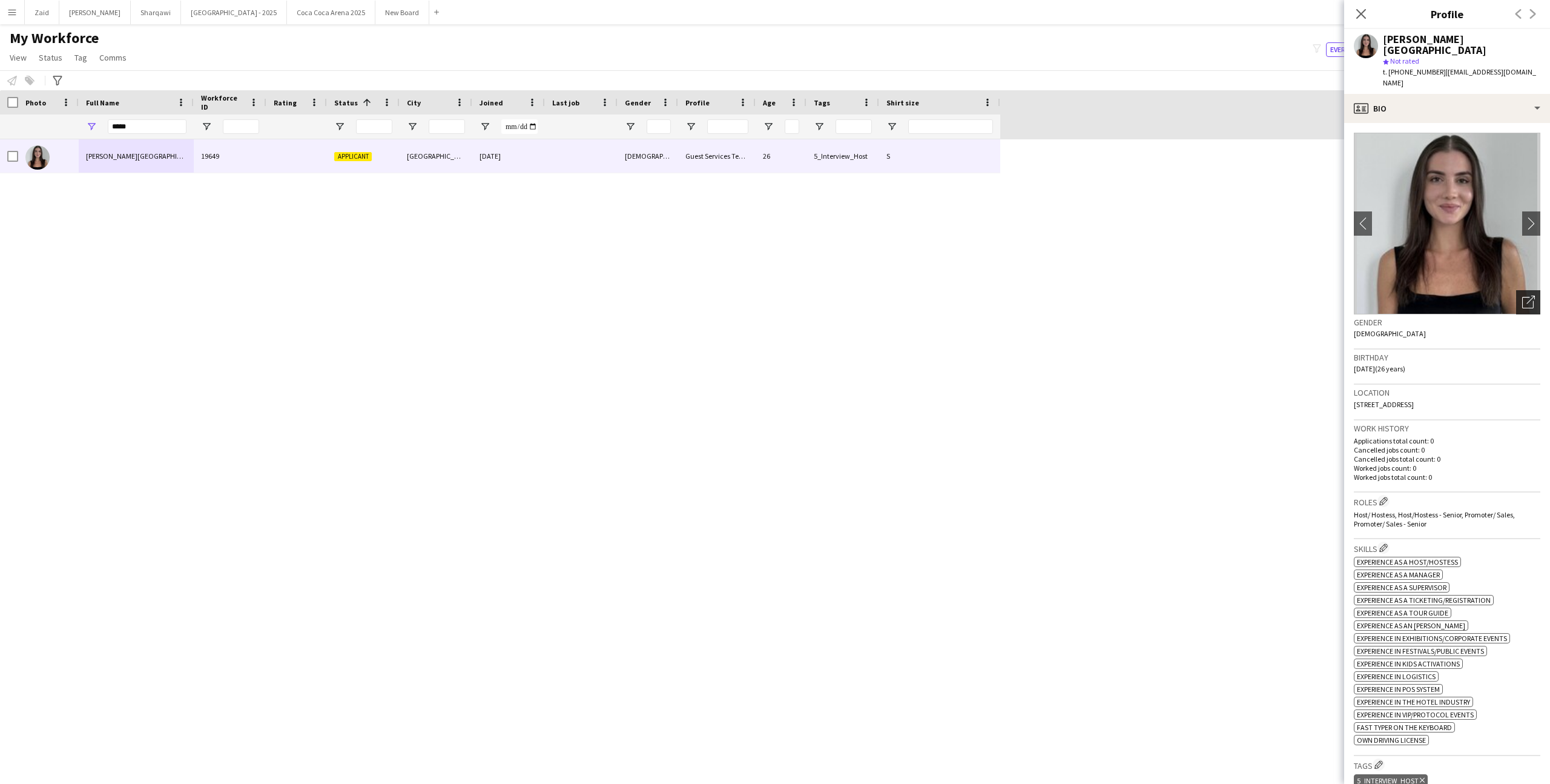
click at [1528, 296] on icon "Open photos pop-in" at bounding box center [1528, 302] width 12 height 12
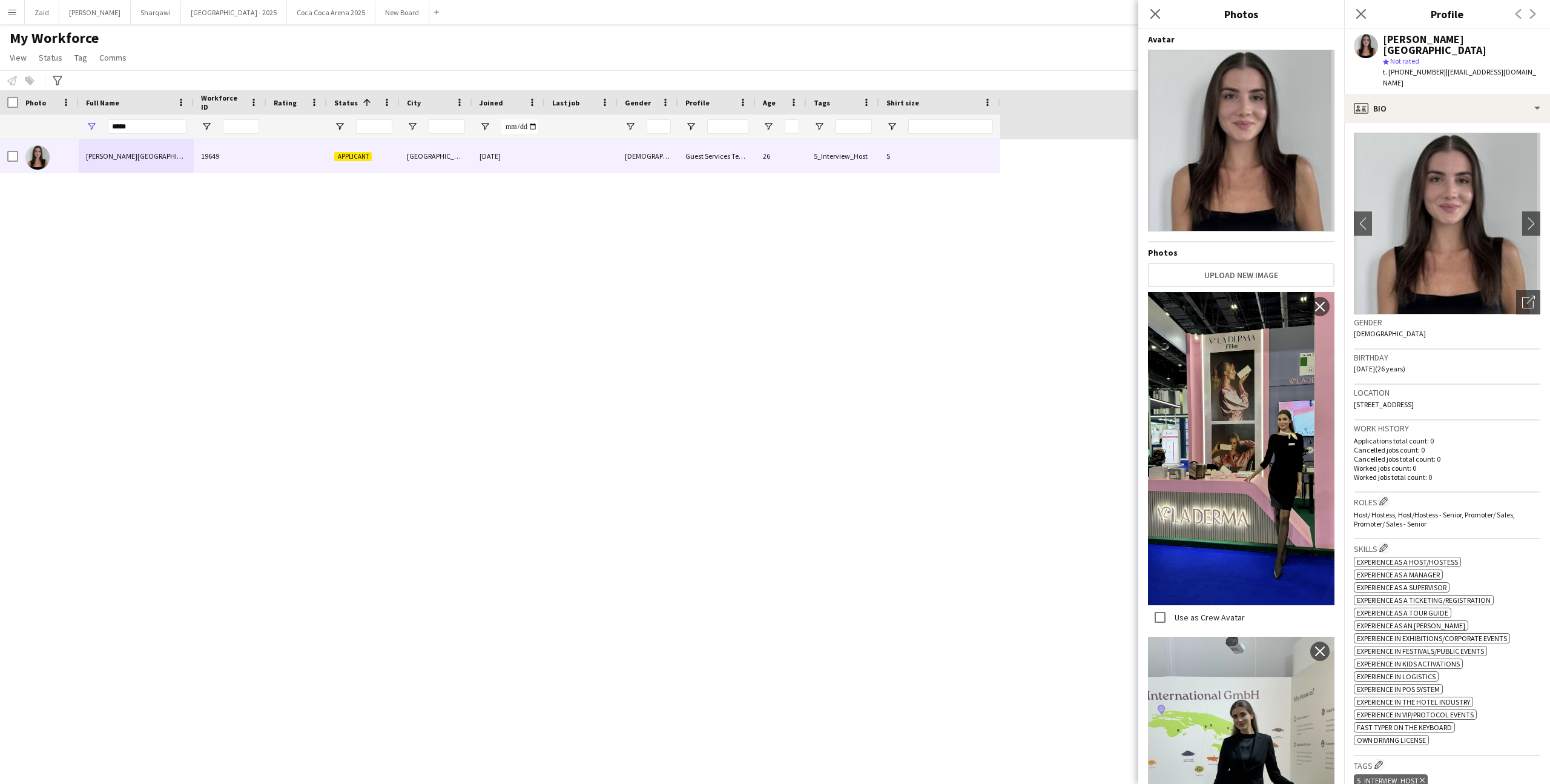
click at [858, 321] on div "[PERSON_NAME][GEOGRAPHIC_DATA] 19649 Applicant [GEOGRAPHIC_DATA] [DATE] [DEMOGR…" at bounding box center [756, 450] width 1514 height 623
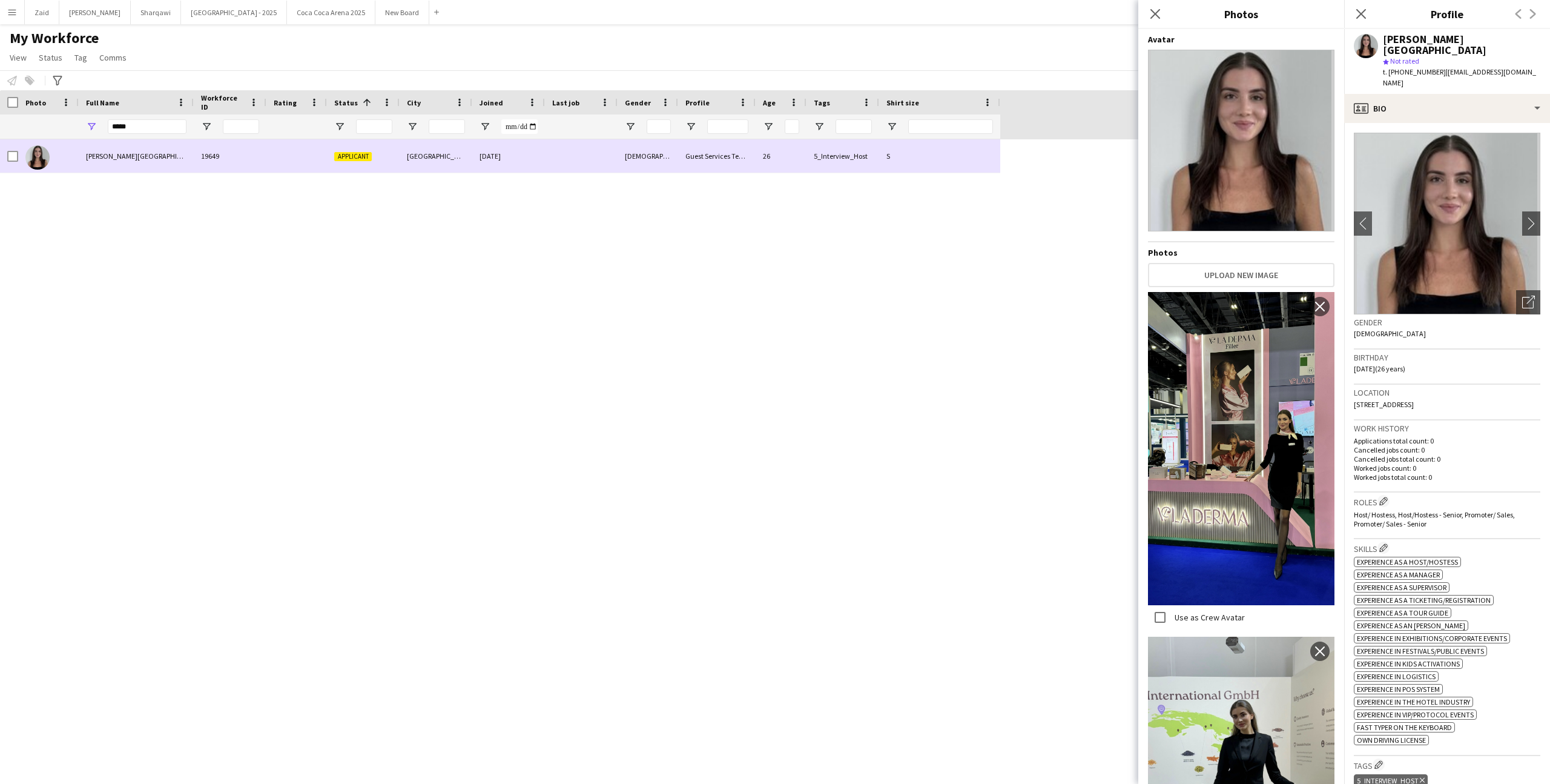
click at [24, 154] on div at bounding box center [49, 155] width 61 height 33
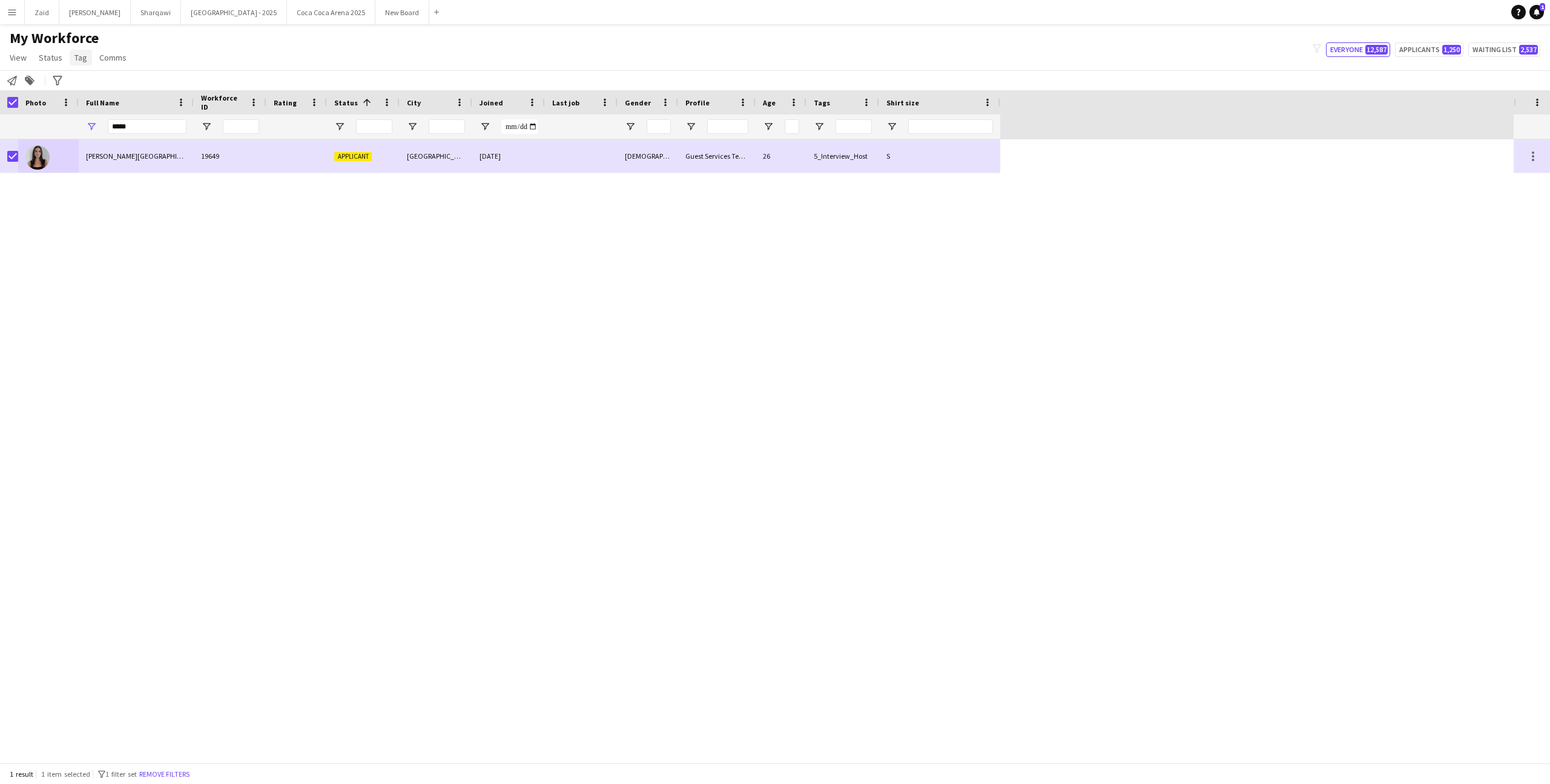
click at [83, 55] on span "Tag" at bounding box center [80, 57] width 12 height 10
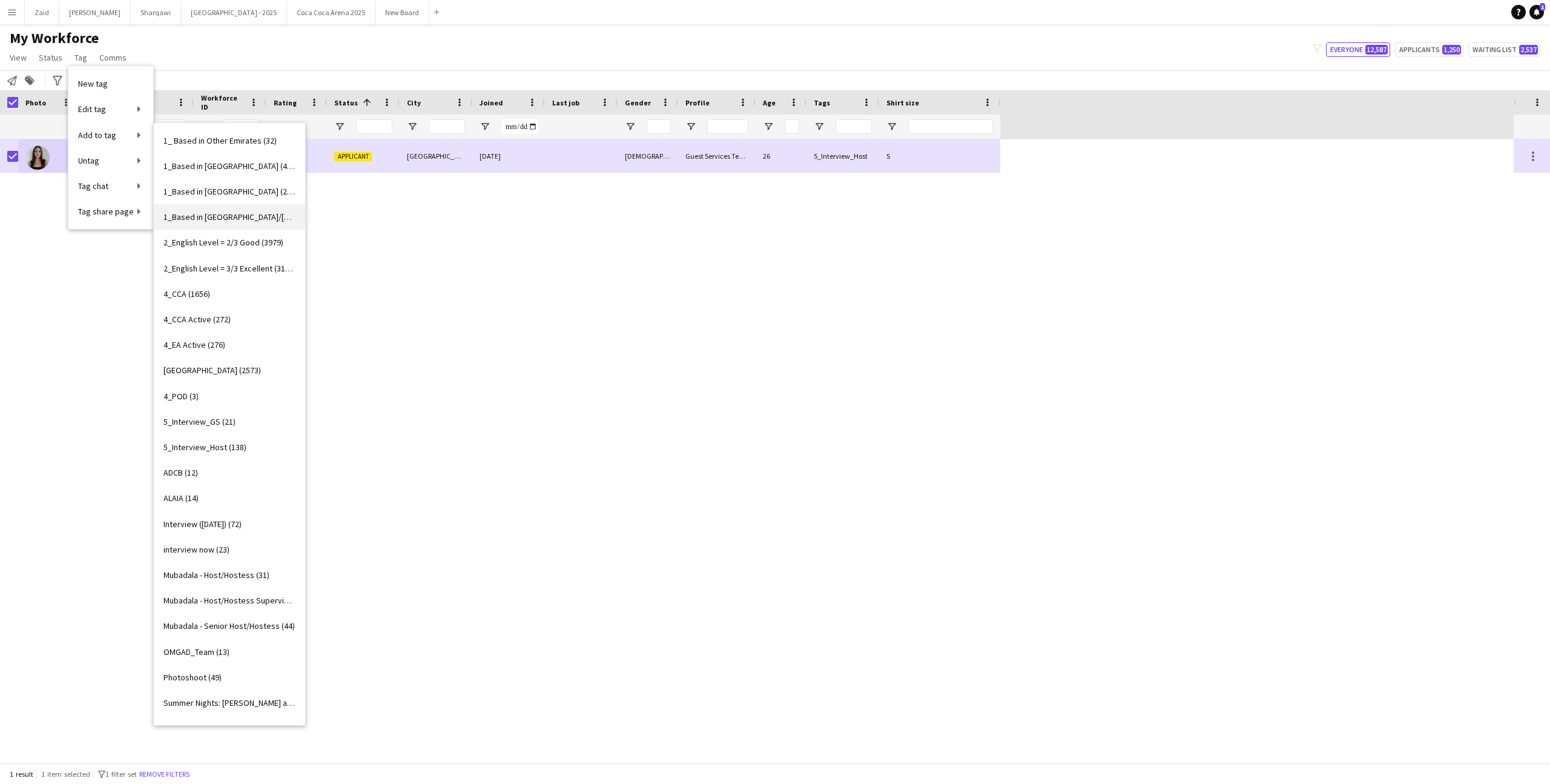
click at [278, 216] on span "1_Based in [GEOGRAPHIC_DATA]/[GEOGRAPHIC_DATA]/Ajman (2977)" at bounding box center [229, 216] width 132 height 10
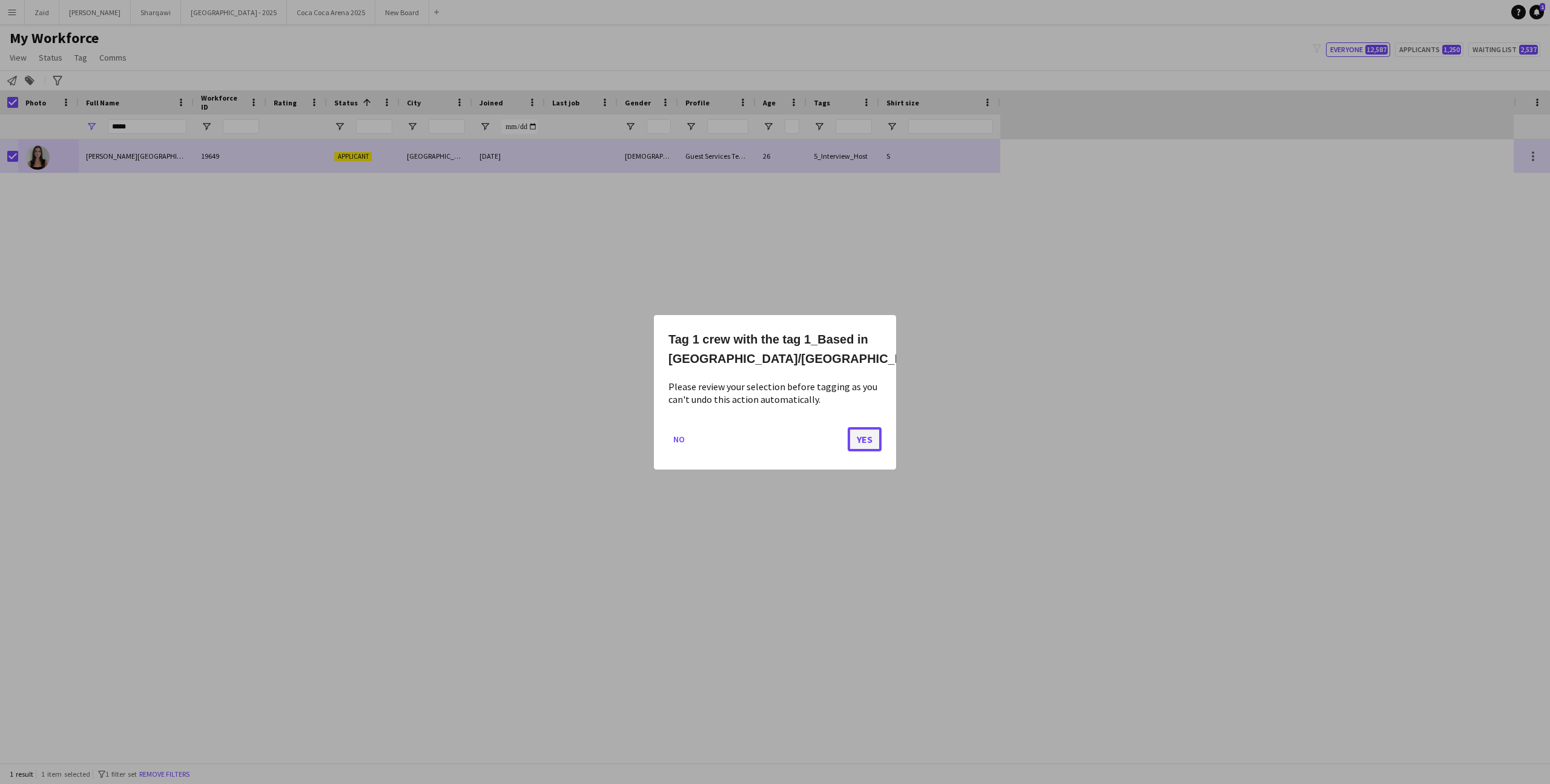
click at [864, 432] on button "Yes" at bounding box center [865, 438] width 34 height 24
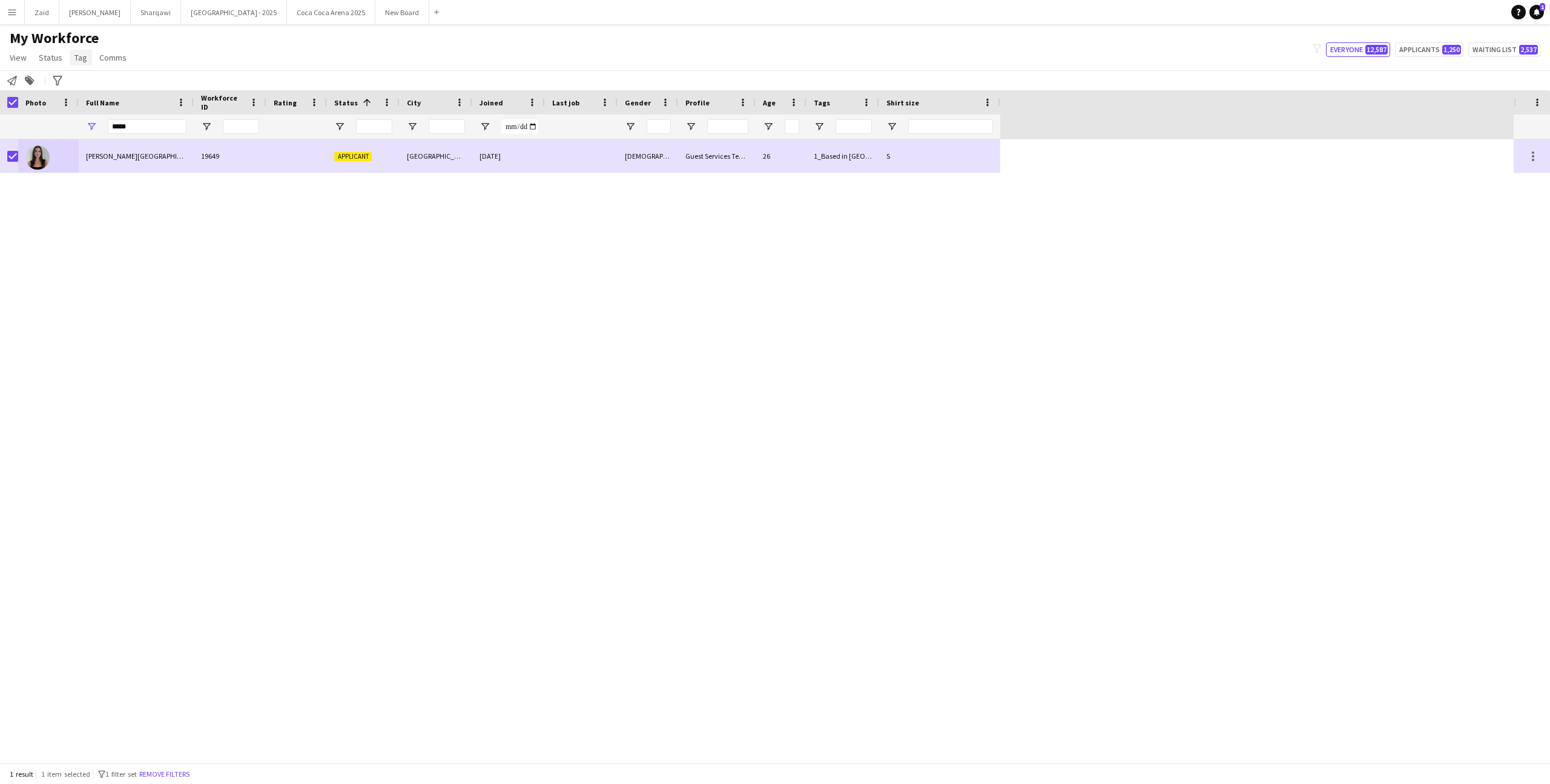
click at [83, 63] on span "Tag" at bounding box center [80, 57] width 12 height 10
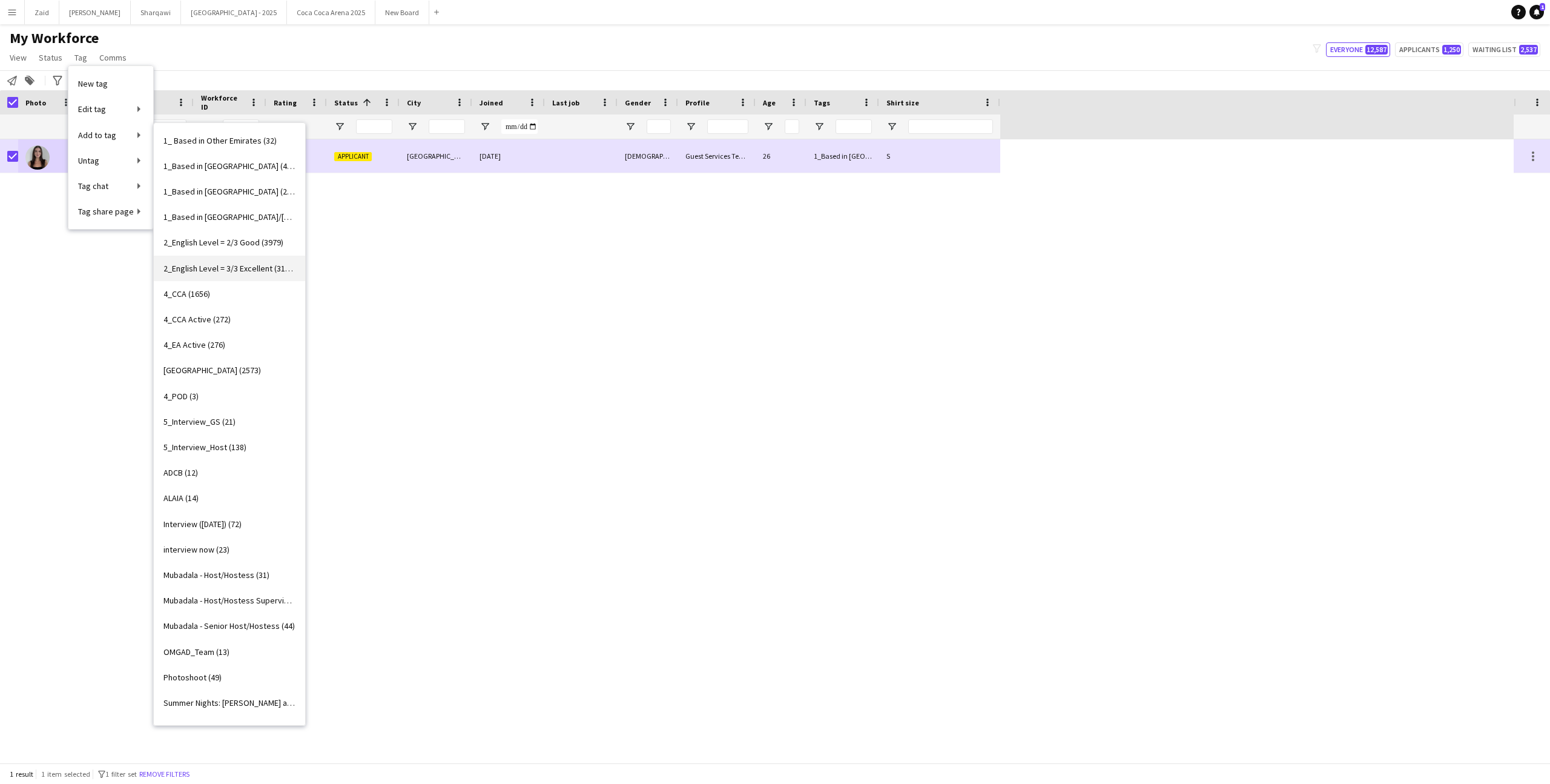
click at [248, 276] on link "2_English Level = 3/3 Excellent (3191)" at bounding box center [229, 268] width 151 height 26
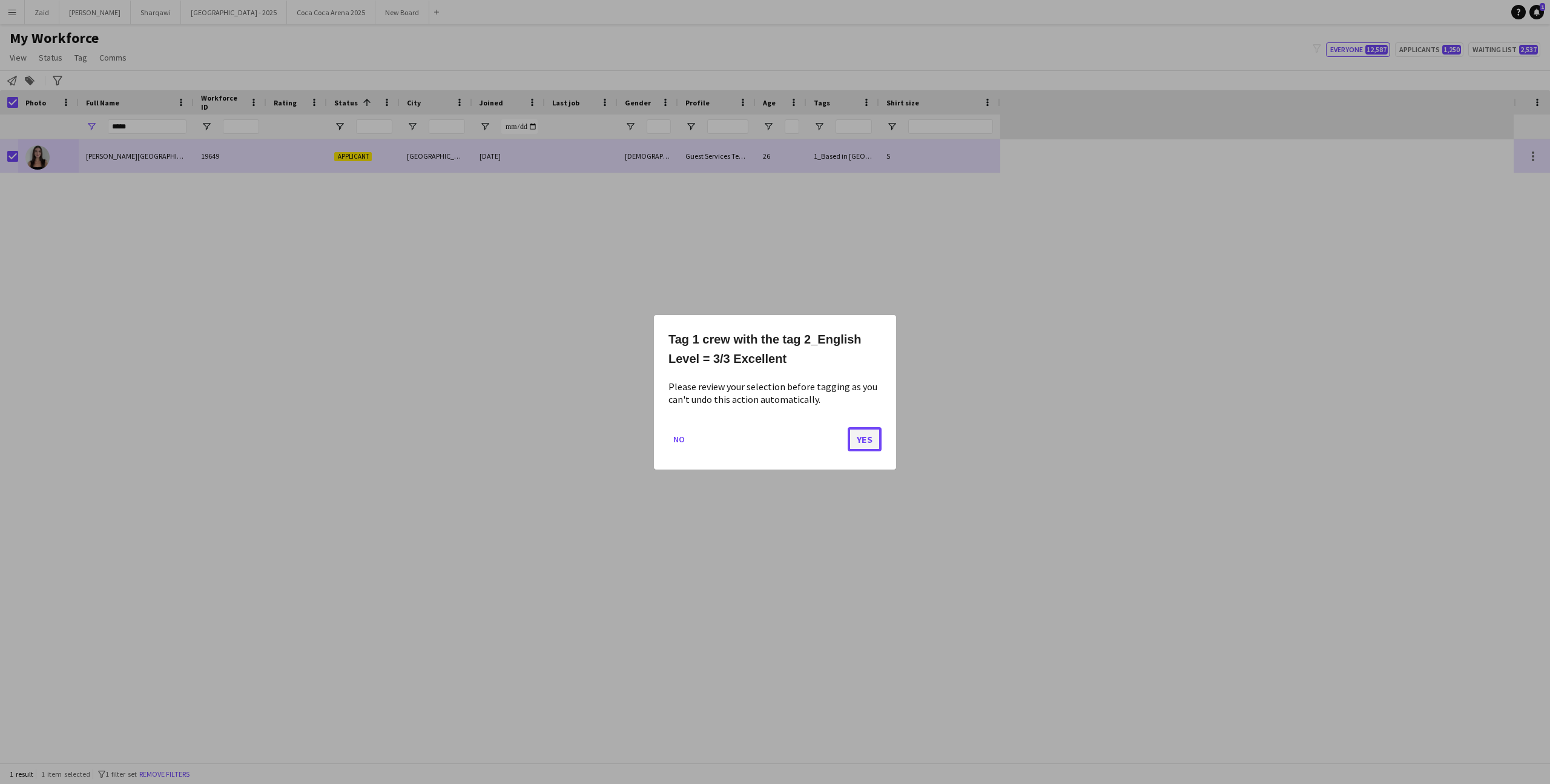
click at [866, 439] on button "Yes" at bounding box center [865, 438] width 34 height 24
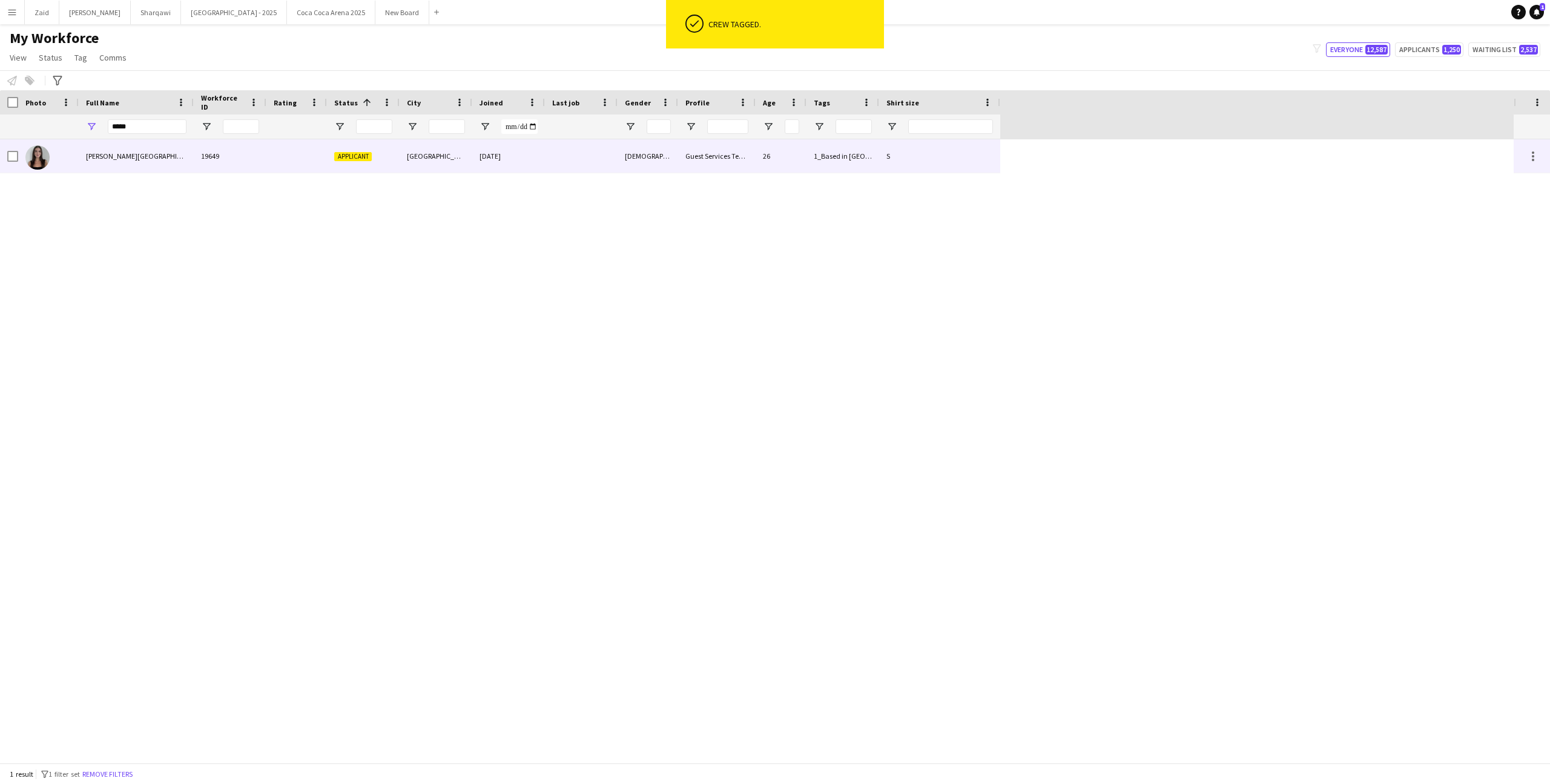
click at [179, 166] on div "[PERSON_NAME][GEOGRAPHIC_DATA]" at bounding box center [136, 155] width 115 height 33
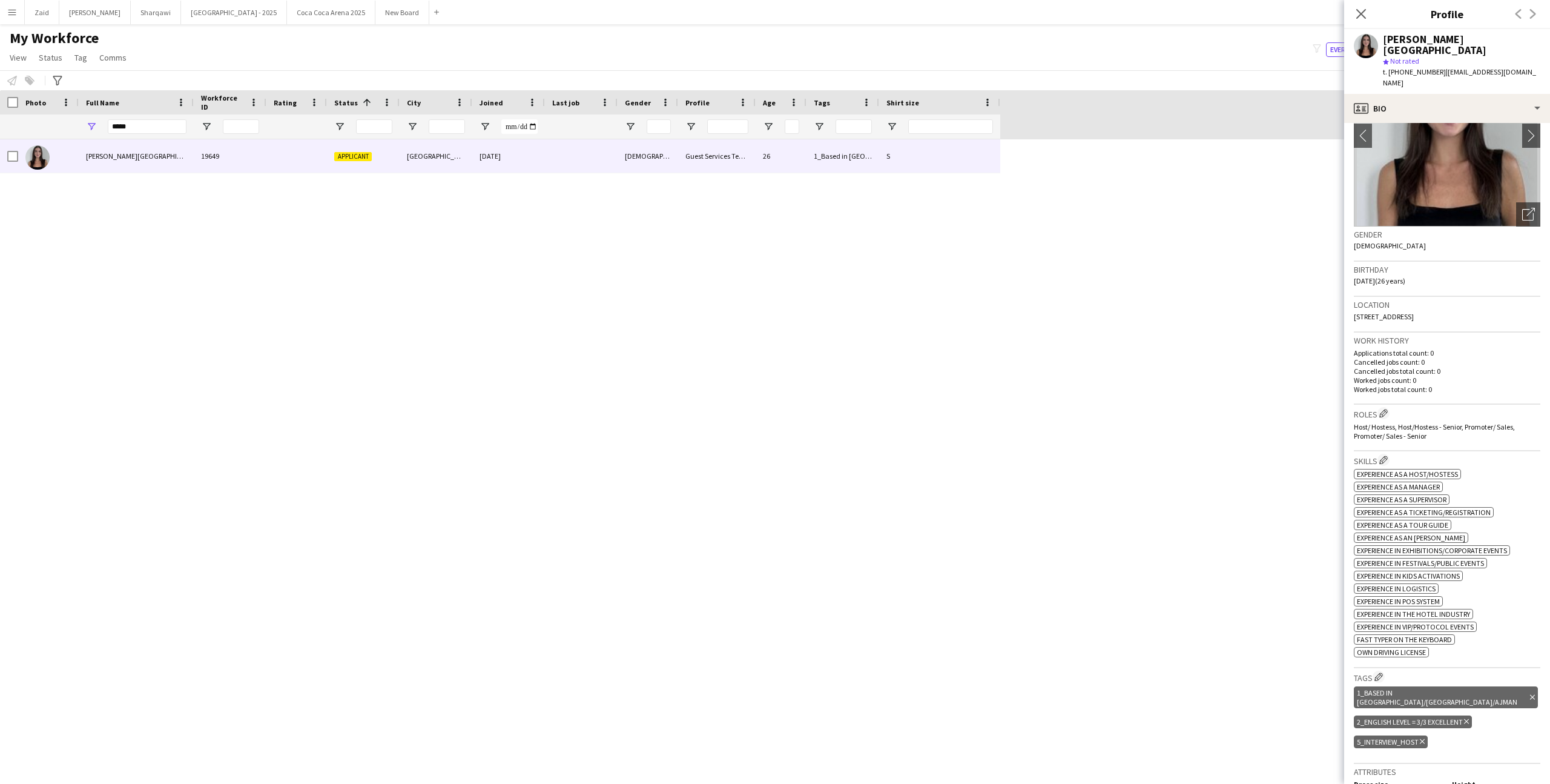
scroll to position [89, 0]
click at [1422, 736] on icon "Delete tag" at bounding box center [1422, 740] width 5 height 8
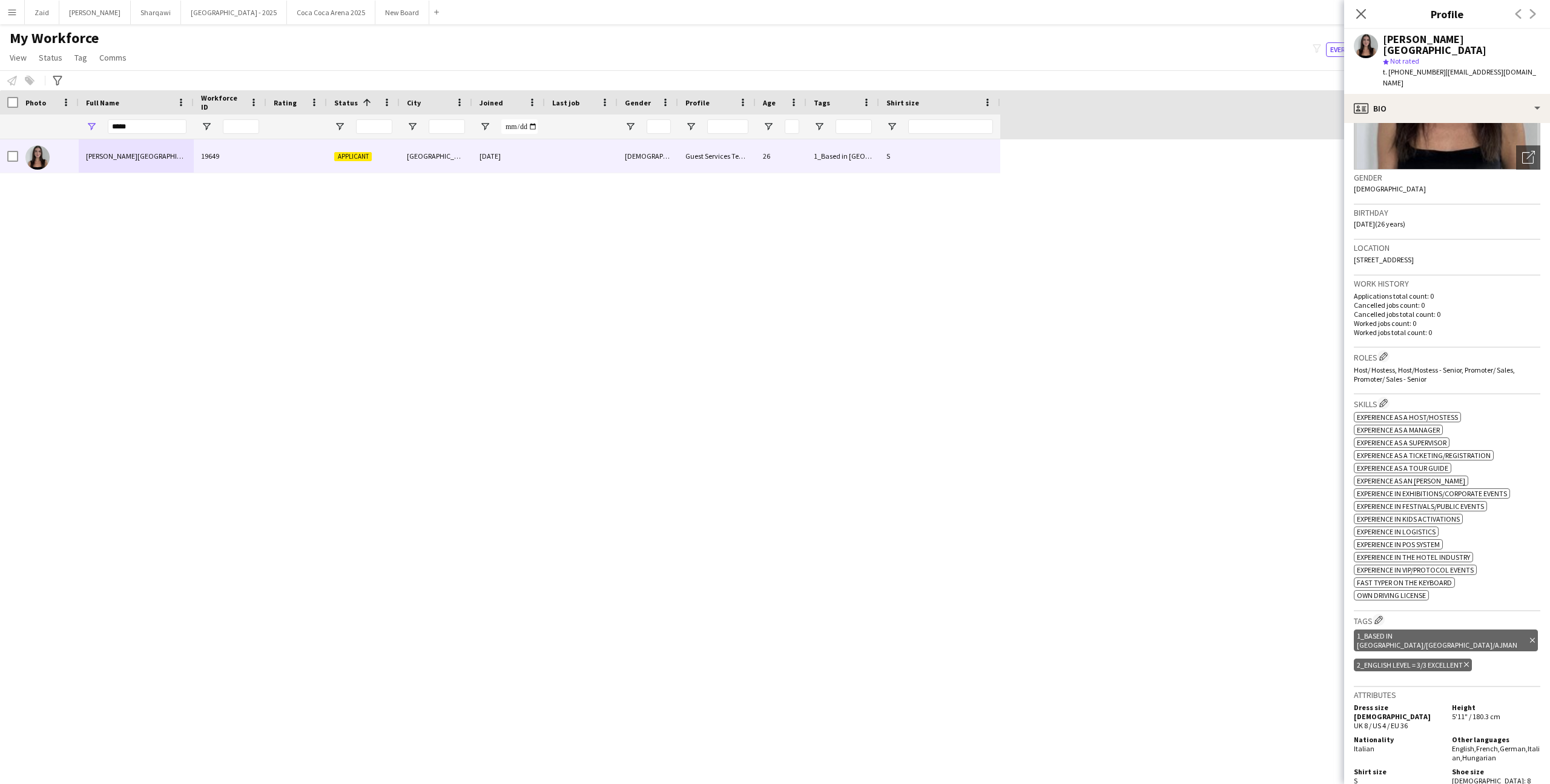
scroll to position [146, 0]
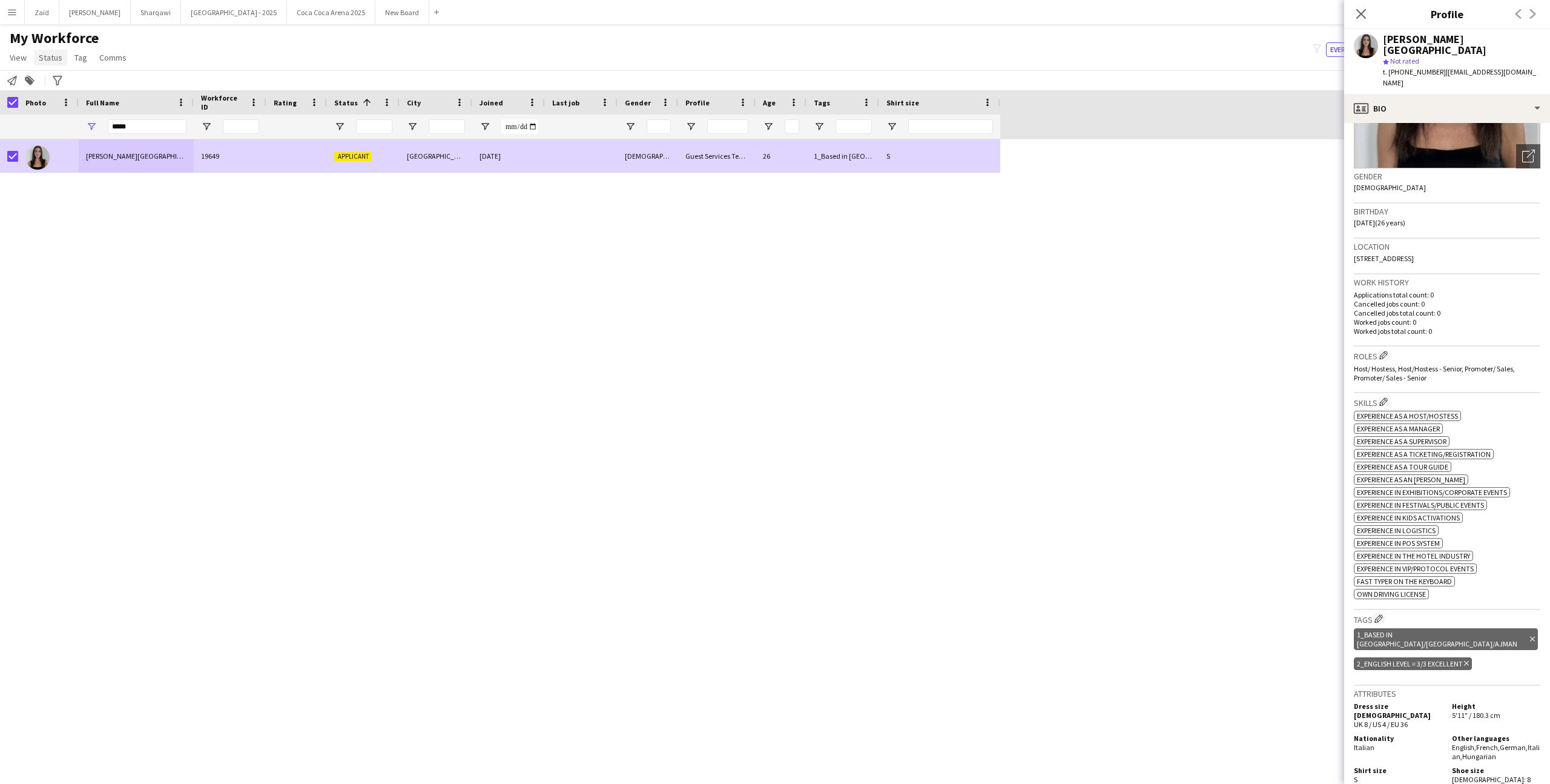
click at [61, 62] on span "Status" at bounding box center [50, 57] width 24 height 10
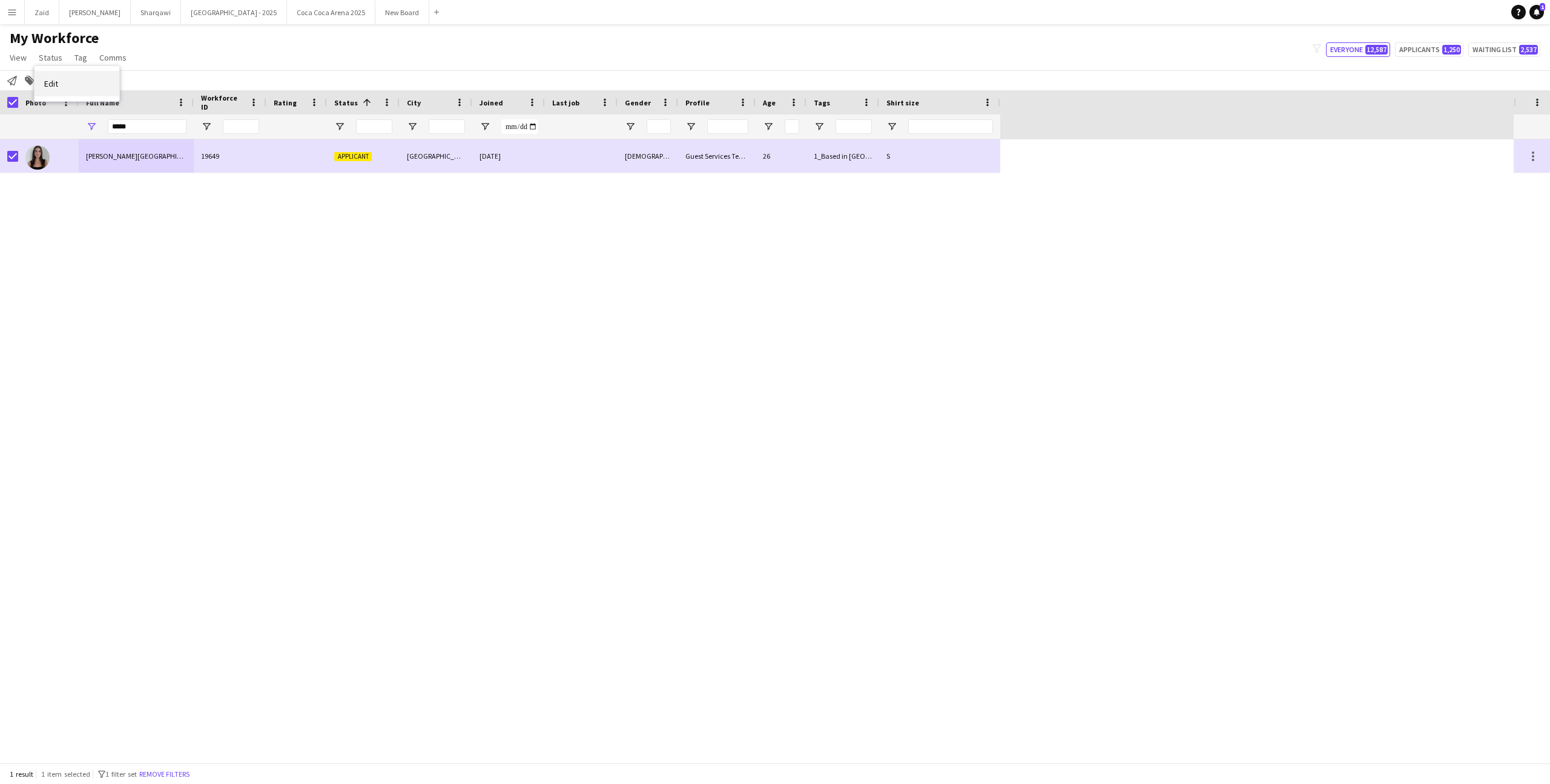
click at [108, 95] on link "Edit" at bounding box center [76, 83] width 85 height 26
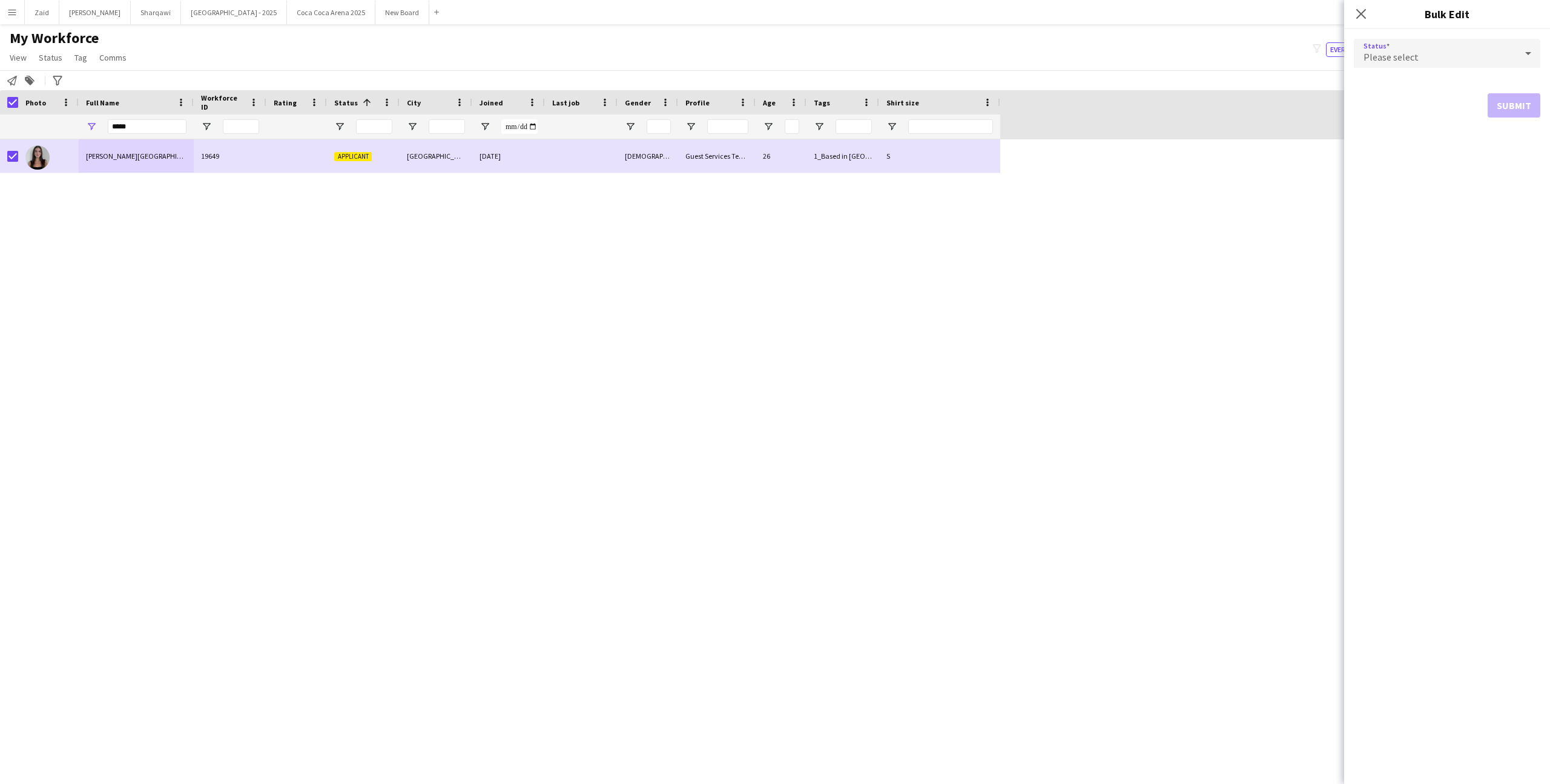
click at [1439, 56] on div "Please select" at bounding box center [1435, 53] width 163 height 29
click at [1445, 89] on span "Active" at bounding box center [1447, 88] width 167 height 11
click at [1543, 156] on div "Status Active information-circle Please note that this update solely reflects a…" at bounding box center [1447, 99] width 206 height 139
click at [1519, 149] on button "Submit" at bounding box center [1514, 146] width 52 height 24
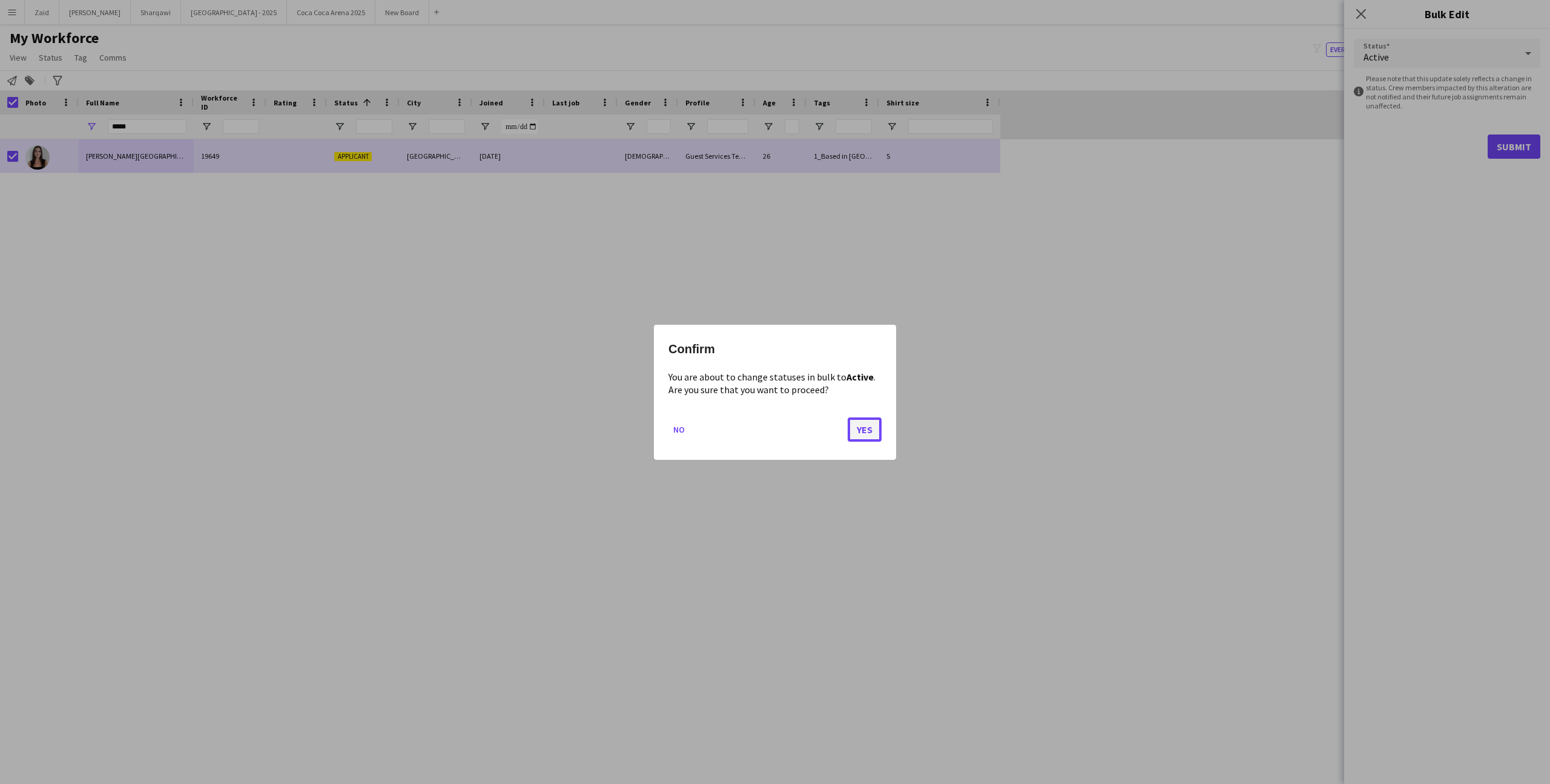
click at [870, 433] on button "Yes" at bounding box center [865, 428] width 34 height 24
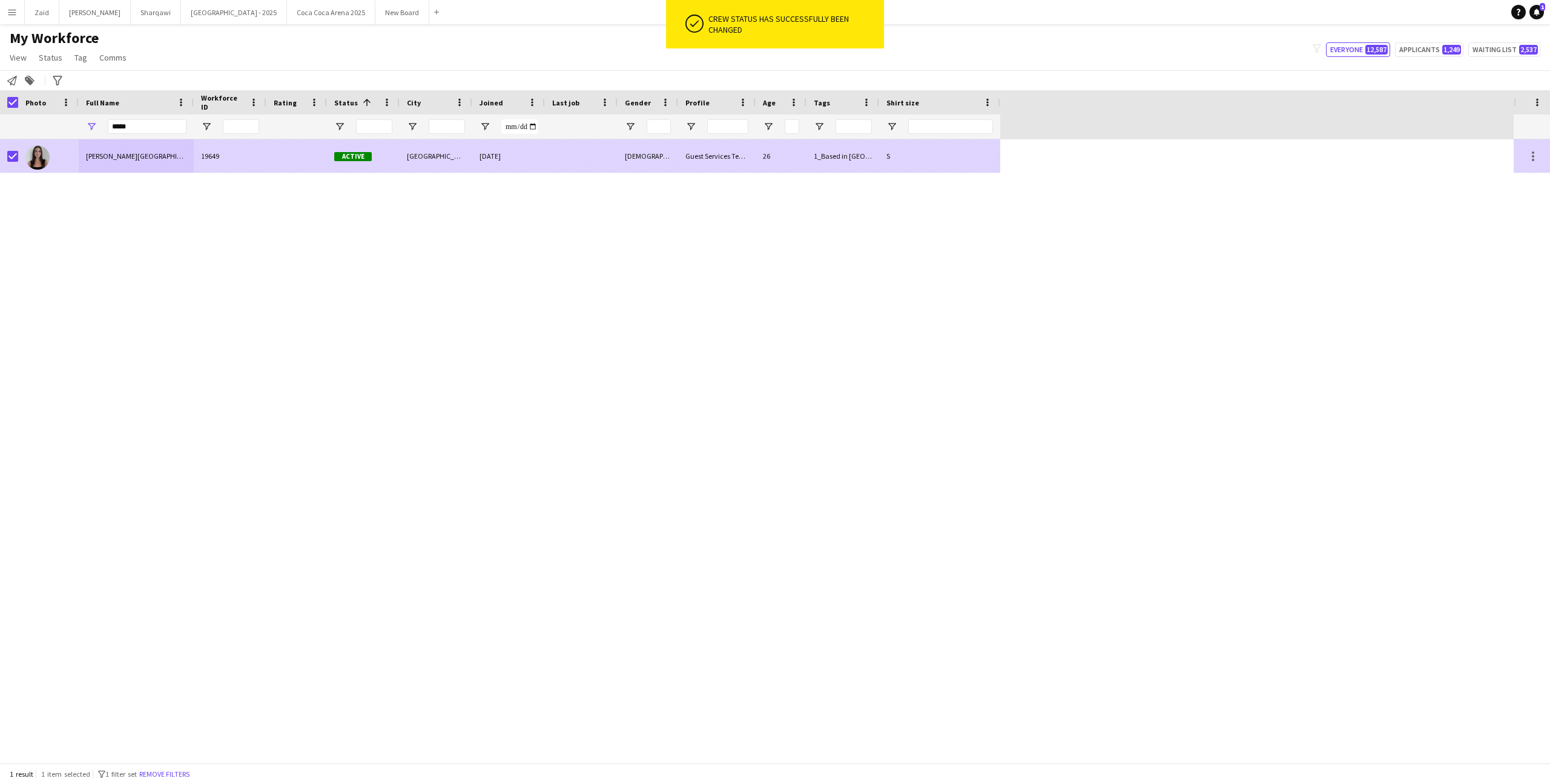
click at [18, 156] on div at bounding box center [49, 155] width 61 height 33
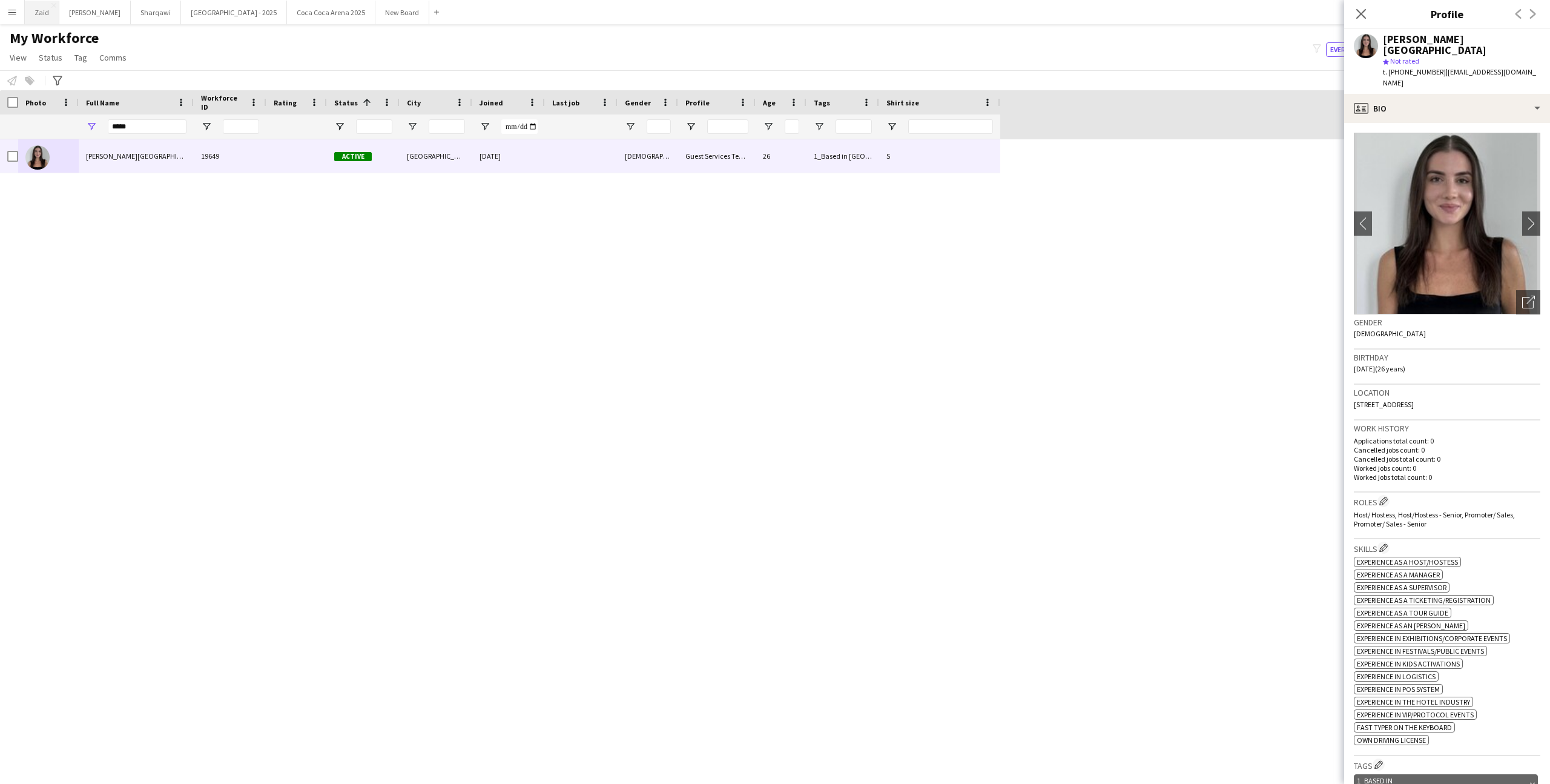
click at [33, 21] on button "Zaid Close" at bounding box center [42, 12] width 34 height 24
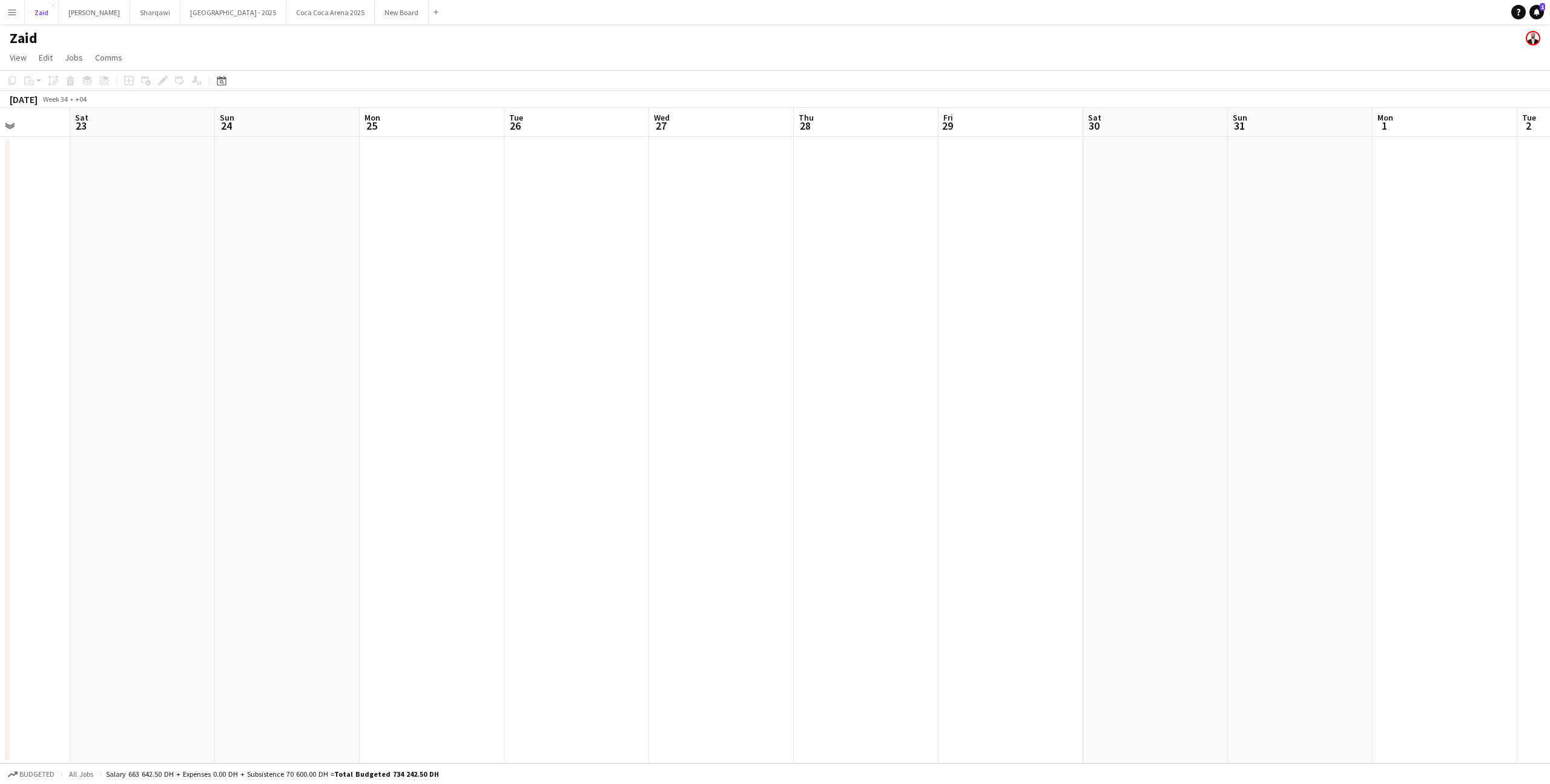
scroll to position [0, 380]
